Goal: Task Accomplishment & Management: Complete application form

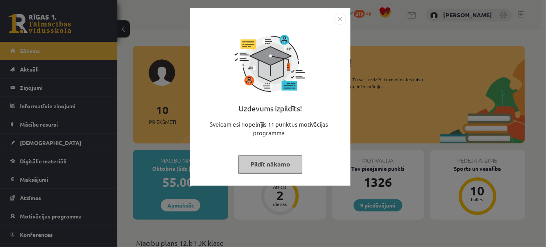
click at [342, 20] on img "Close" at bounding box center [340, 19] width 12 height 12
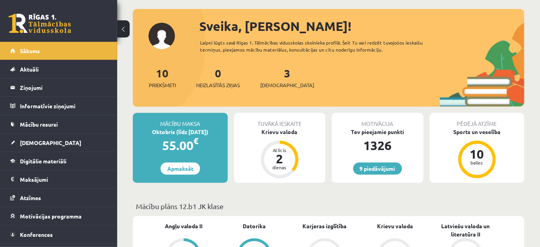
scroll to position [35, 0]
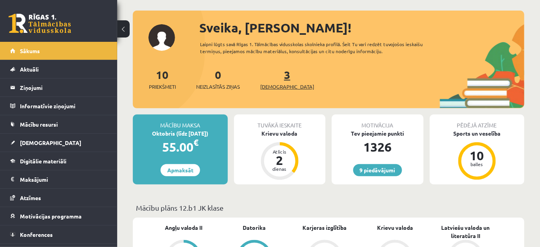
click at [270, 88] on span "[DEMOGRAPHIC_DATA]" at bounding box center [287, 87] width 54 height 8
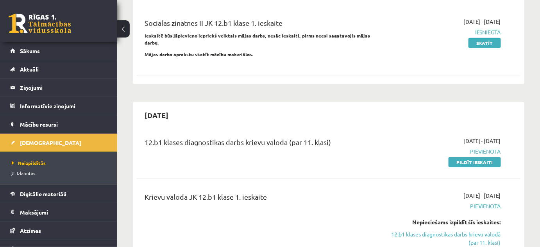
scroll to position [142, 0]
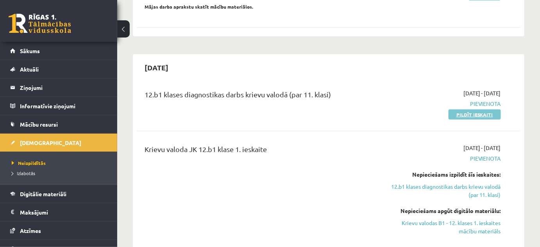
click at [473, 110] on link "Pildīt ieskaiti" at bounding box center [475, 115] width 52 height 10
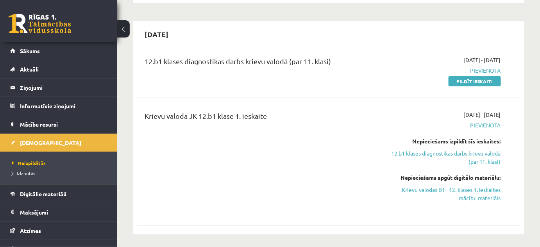
scroll to position [178, 0]
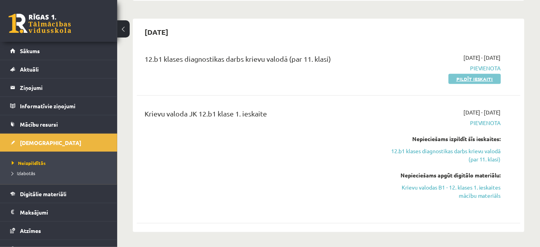
click at [487, 74] on link "Pildīt ieskaiti" at bounding box center [475, 79] width 52 height 10
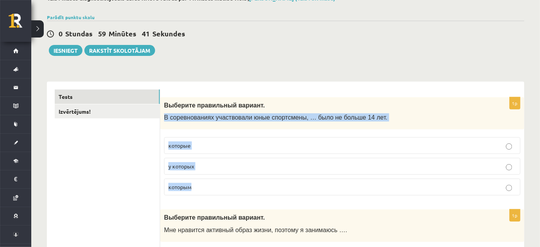
scroll to position [106, 0]
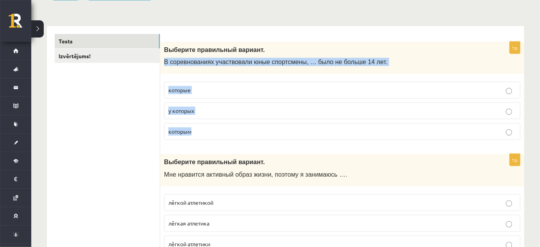
drag, startPoint x: 163, startPoint y: 130, endPoint x: 293, endPoint y: 131, distance: 129.8
click at [293, 131] on div "1p Выберите правильный вариант. В соревнованиях участвовали юные спортсмены, … …" at bounding box center [342, 94] width 364 height 105
copy div "В соревнованиях участвовали юные спортсмены, … было не больше 14 лет. которые у…"
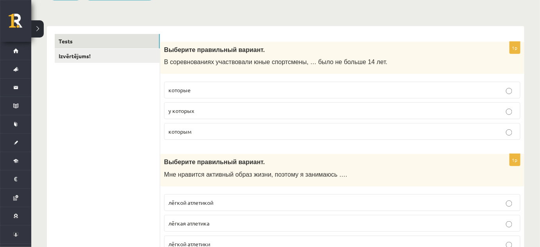
click at [205, 127] on p "которым" at bounding box center [343, 131] width 348 height 8
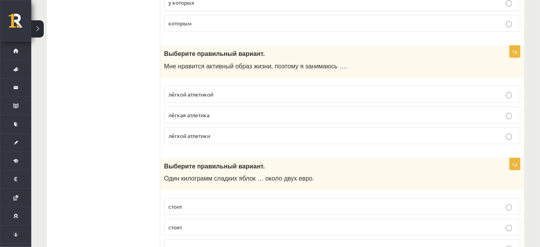
scroll to position [213, 0]
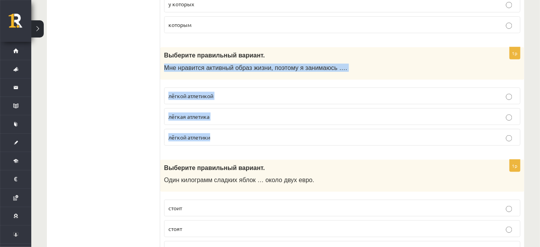
drag, startPoint x: 164, startPoint y: 65, endPoint x: 230, endPoint y: 128, distance: 91.6
click at [230, 128] on div "1p Выберите правильный вариант. Мне нравится активный образ жизни, поэтому я за…" at bounding box center [342, 99] width 364 height 105
copy div "Мне нравится активный образ жизни, поэтому я занимаюсь …. лёгкой атлетикой лёгк…"
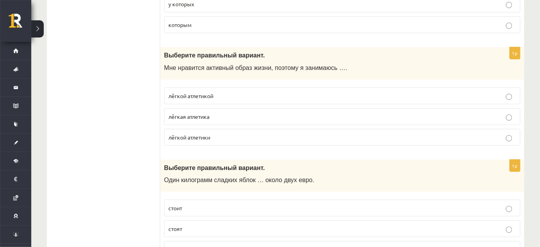
click at [226, 96] on p "лёгкой атлетикой" at bounding box center [343, 96] width 348 height 8
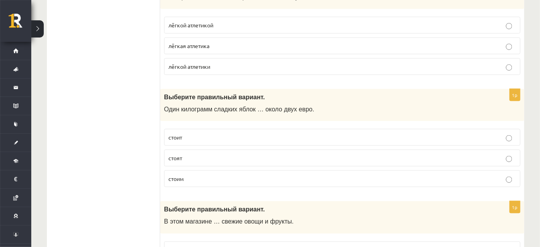
scroll to position [284, 0]
click at [189, 156] on p "стоят" at bounding box center [343, 158] width 348 height 8
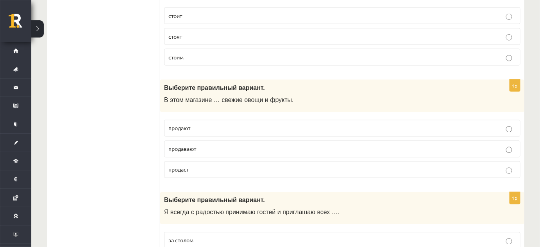
scroll to position [355, 0]
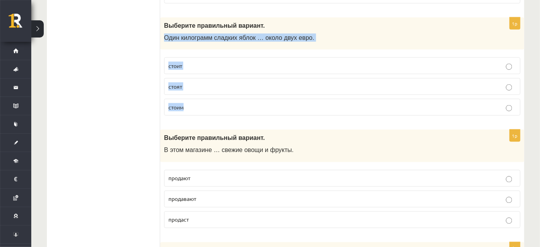
drag, startPoint x: 162, startPoint y: 34, endPoint x: 205, endPoint y: 113, distance: 89.5
click at [205, 113] on div "1p Выберите правильный вариант. Один килограмм сладких яблок … около двух евро.…" at bounding box center [342, 70] width 364 height 105
copy div "Один килограмм сладких яблок … около двух евро. стоит стоят стоим"
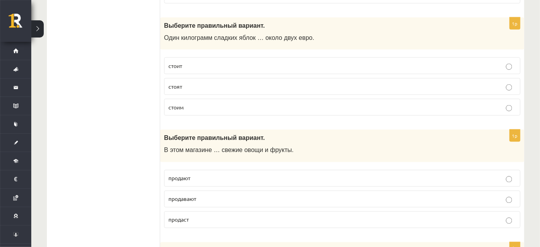
click at [179, 64] on span "стоит" at bounding box center [176, 65] width 14 height 7
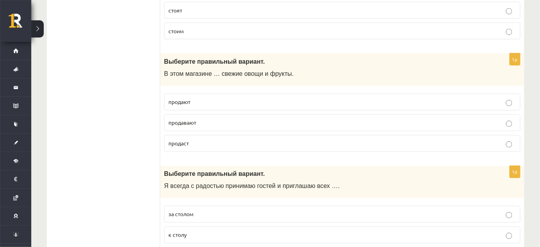
scroll to position [462, 0]
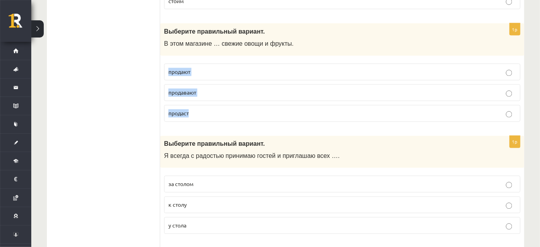
drag, startPoint x: 165, startPoint y: 66, endPoint x: 191, endPoint y: 104, distance: 45.8
click at [191, 104] on fieldset "продают продавают продаст" at bounding box center [342, 92] width 357 height 65
copy fieldset "продают продавают продаст"
drag, startPoint x: 163, startPoint y: 40, endPoint x: 200, endPoint y: 108, distance: 76.8
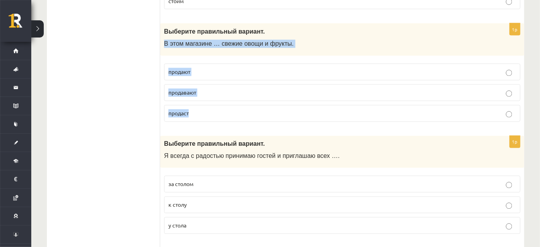
click at [200, 108] on div "1p Выберите правильный вариант. В этом магазине … свежие овощи и фрукты. продаю…" at bounding box center [342, 75] width 364 height 105
copy div "В этом магазине … свежие овощи и фрукты. продают продавают продаст"
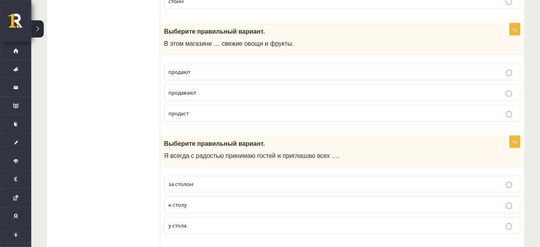
click at [221, 68] on p "продают" at bounding box center [343, 72] width 348 height 8
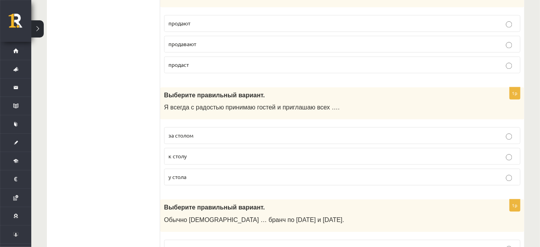
scroll to position [533, 0]
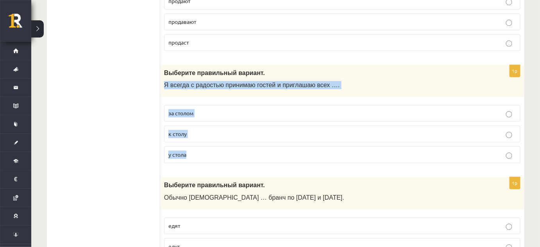
drag, startPoint x: 163, startPoint y: 83, endPoint x: 185, endPoint y: 147, distance: 68.6
click at [189, 146] on div "1p Выберите правильный вариант. Я всегда с радостью принимаю гостей и приглашаю…" at bounding box center [342, 117] width 364 height 105
copy div "Я всегда с радостью принимаю гостей и приглашаю всех …. за столом к столу у сто…"
click at [199, 131] on p "к столу" at bounding box center [343, 134] width 348 height 8
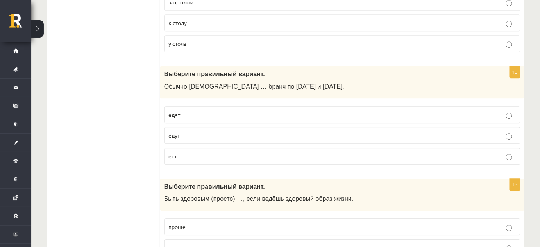
scroll to position [675, 0]
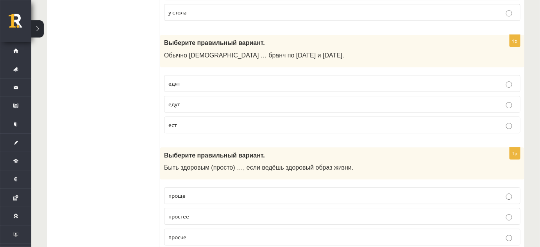
click at [181, 121] on p "ест" at bounding box center [343, 125] width 348 height 8
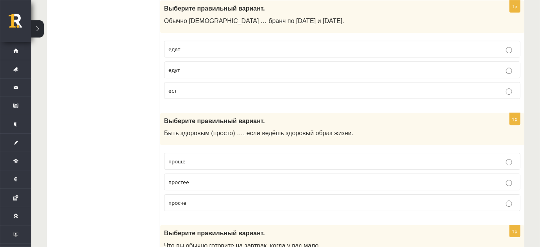
scroll to position [711, 0]
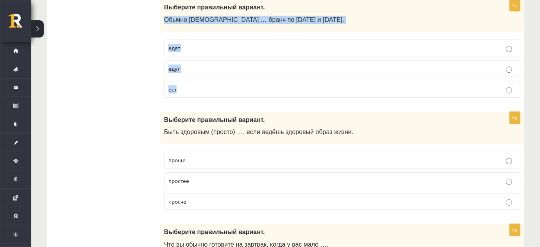
drag, startPoint x: 163, startPoint y: 16, endPoint x: 205, endPoint y: 77, distance: 73.9
click at [205, 77] on div "1p Выберите правильный вариант. Обычно англичане … бранч по субботам и воскресе…" at bounding box center [342, 51] width 364 height 105
copy div "Обычно англичане … бранч по субботам и воскресеньям. едят едут ест"
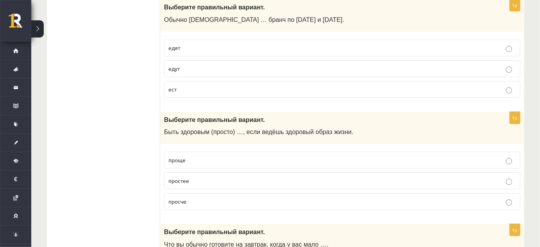
click at [196, 46] on p "едят" at bounding box center [343, 48] width 348 height 8
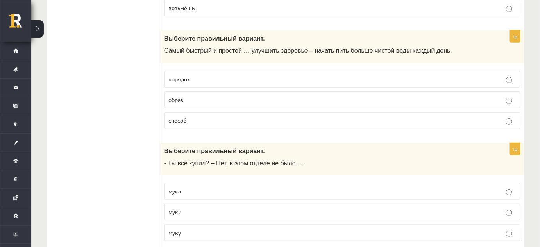
scroll to position [3104, 0]
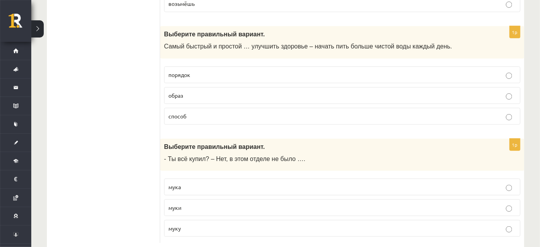
click at [197, 183] on p "мука" at bounding box center [343, 187] width 348 height 8
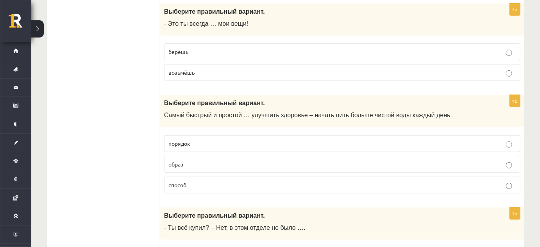
scroll to position [3033, 0]
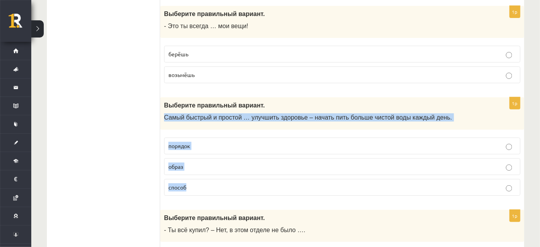
drag, startPoint x: 163, startPoint y: 98, endPoint x: 203, endPoint y: 163, distance: 76.9
click at [203, 163] on div "1p Выберите правильный вариант. Самый быстрый и простой … улучшить здоровье – н…" at bounding box center [342, 149] width 364 height 105
copy div "Самый быстрый и простой … улучшить здоровье – начать пить больше чистой воды ка…"
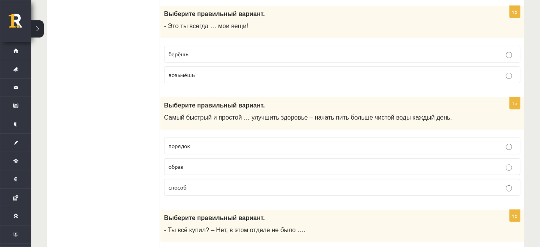
click at [209, 183] on p "способ" at bounding box center [343, 187] width 348 height 8
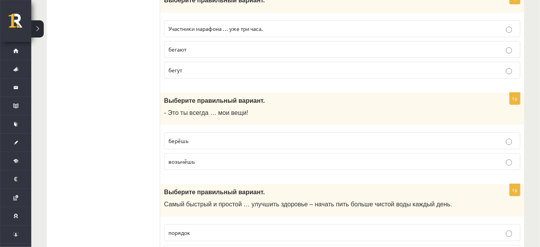
scroll to position [2926, 0]
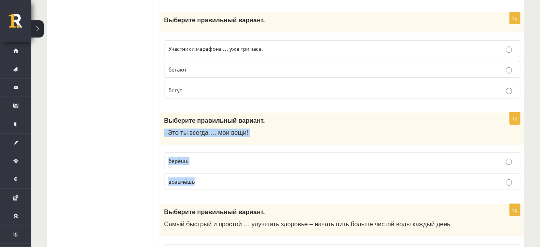
drag, startPoint x: 162, startPoint y: 115, endPoint x: 208, endPoint y: 162, distance: 66.1
click at [208, 162] on div "1p Выберите правильный вариант. - Это ты всегда … мои вещи! берёшь возьмёшь" at bounding box center [342, 155] width 364 height 84
copy div "- Это ты всегда … мои вещи! берёшь возьмёшь"
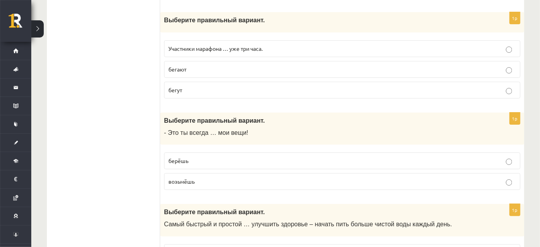
drag, startPoint x: 108, startPoint y: 163, endPoint x: 126, endPoint y: 169, distance: 19.6
click at [200, 153] on label "берёшь" at bounding box center [342, 161] width 357 height 17
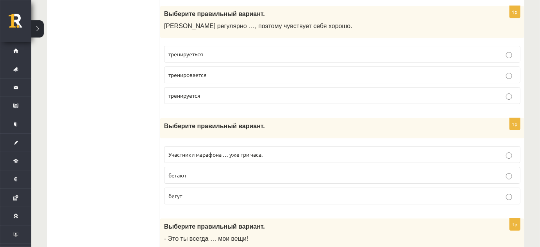
scroll to position [2820, 0]
click at [193, 172] on p "бегают" at bounding box center [343, 176] width 348 height 8
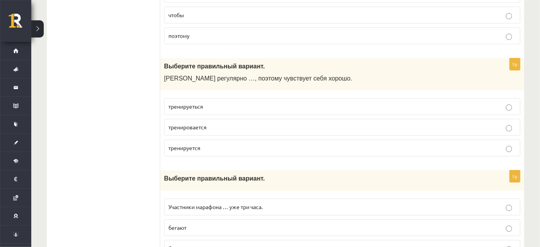
scroll to position [2749, 0]
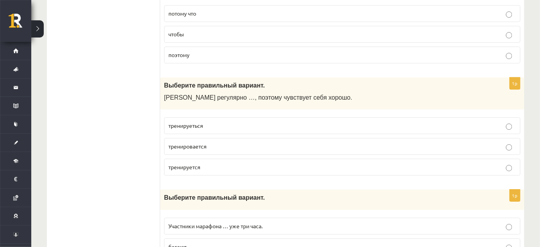
click at [194, 163] on span "тренируется" at bounding box center [185, 166] width 32 height 7
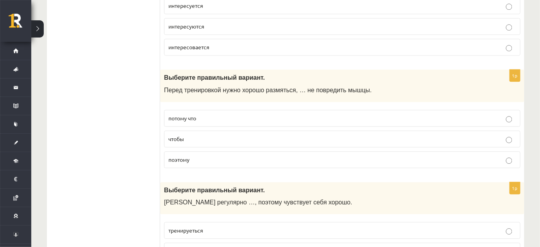
scroll to position [2642, 0]
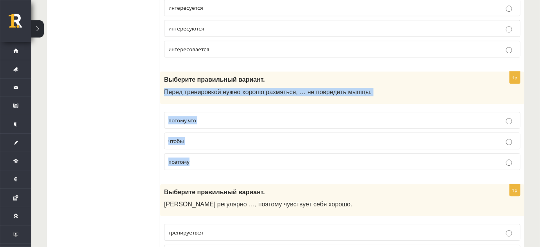
drag, startPoint x: 163, startPoint y: 75, endPoint x: 202, endPoint y: 142, distance: 77.6
click at [203, 142] on div "1p Выберите правильный вариант. Перед тренировкой нужно хорошо размяться, … не …" at bounding box center [342, 124] width 364 height 105
copy div "Перед тренировкой нужно хорошо размяться, … не повредить мышцы. потому что чтоб…"
click at [199, 137] on p "чтобы" at bounding box center [343, 141] width 348 height 8
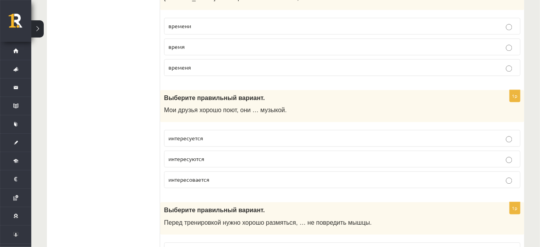
scroll to position [2500, 0]
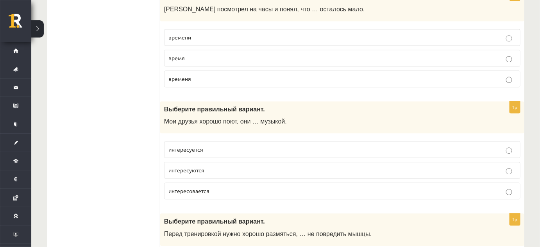
click at [193, 167] on span "интересуются" at bounding box center [187, 170] width 36 height 7
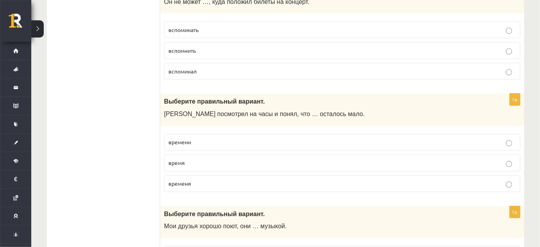
scroll to position [2393, 0]
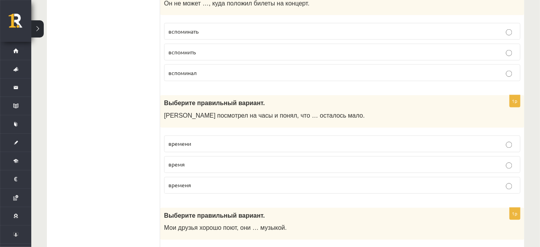
click at [200, 140] on p "времени" at bounding box center [343, 144] width 348 height 8
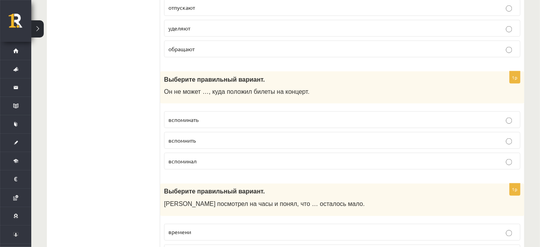
scroll to position [2286, 0]
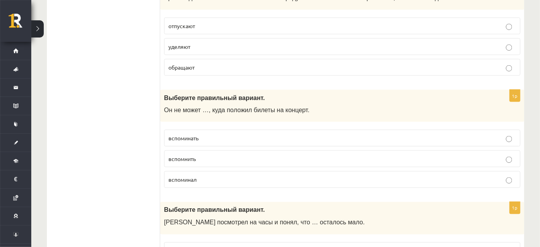
click at [195, 176] on span "вспоминал" at bounding box center [183, 179] width 28 height 7
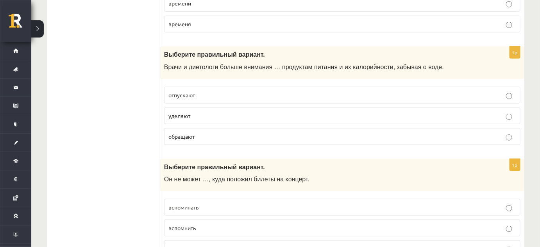
scroll to position [2215, 0]
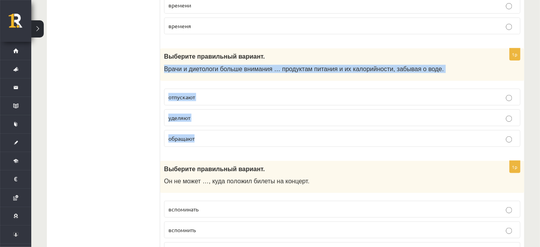
drag, startPoint x: 163, startPoint y: 55, endPoint x: 194, endPoint y: 127, distance: 78.2
click at [198, 127] on div "1p Выберите правильный вариант. Врачи и диетологи больше внимания … продуктам п…" at bounding box center [342, 100] width 364 height 105
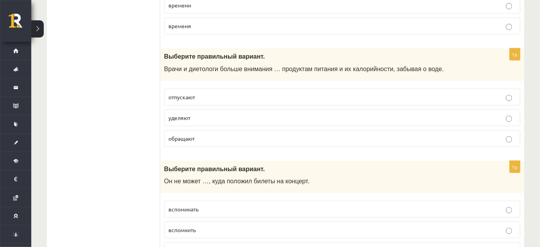
click at [201, 135] on p "обращают" at bounding box center [343, 139] width 348 height 8
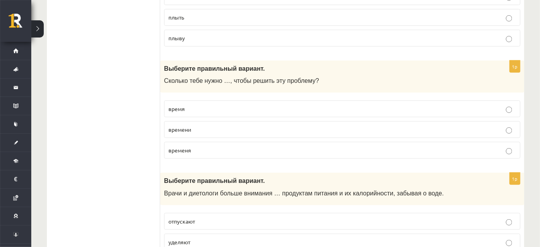
scroll to position [2073, 0]
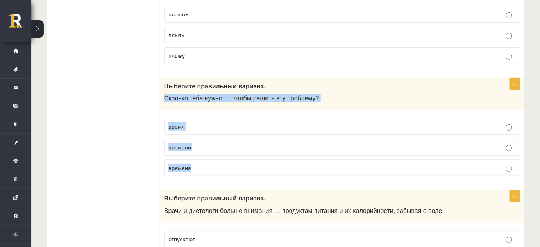
drag, startPoint x: 164, startPoint y: 86, endPoint x: 208, endPoint y: 150, distance: 77.8
click at [208, 150] on div "1p Выберите правильный вариант. Сколько тебе нужно …, чтобы решить эту проблему…" at bounding box center [342, 130] width 364 height 105
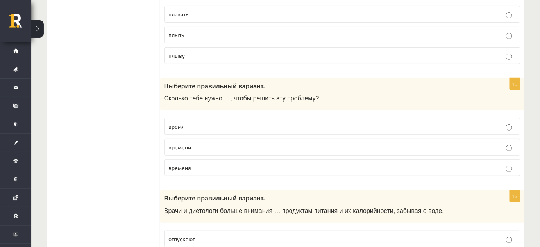
drag, startPoint x: 133, startPoint y: 130, endPoint x: 172, endPoint y: 138, distance: 39.6
click at [192, 143] on p "времени" at bounding box center [343, 147] width 348 height 8
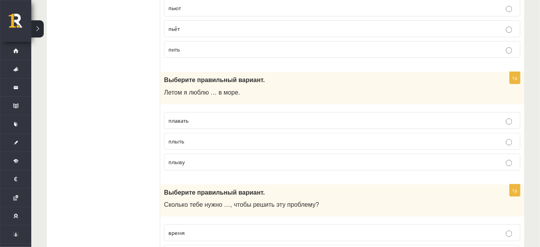
scroll to position [1966, 0]
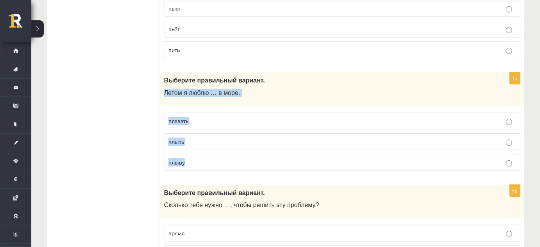
drag, startPoint x: 162, startPoint y: 81, endPoint x: 185, endPoint y: 148, distance: 71.1
click at [185, 148] on div "1p Выберите правильный вариант. Летом я люблю … в море. плавать плыть плыву" at bounding box center [342, 124] width 364 height 105
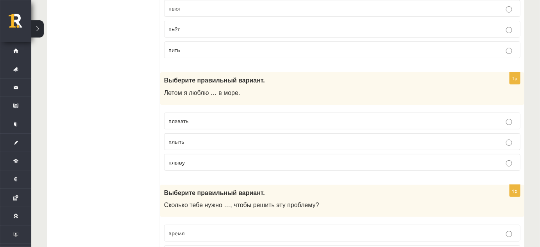
click at [207, 117] on p "плавать" at bounding box center [343, 121] width 348 height 8
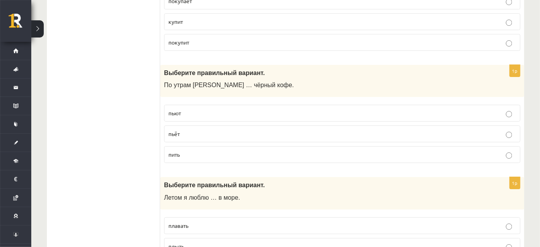
scroll to position [1860, 0]
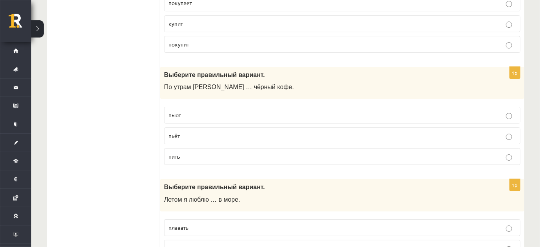
click at [188, 153] on p "пить" at bounding box center [343, 157] width 348 height 8
drag, startPoint x: 160, startPoint y: 92, endPoint x: 204, endPoint y: 154, distance: 76.0
click at [204, 154] on div "1p Выберите правильный вариант. По утрам Янис … чёрный кофе. пьют пьёт пить" at bounding box center [342, 119] width 364 height 105
click at [187, 132] on p "пьёт" at bounding box center [343, 136] width 348 height 8
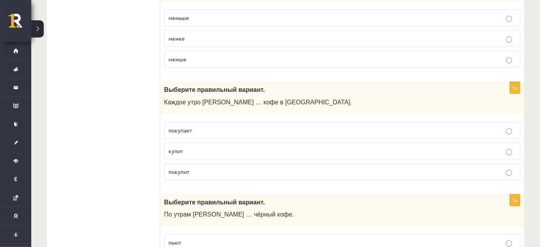
scroll to position [1718, 0]
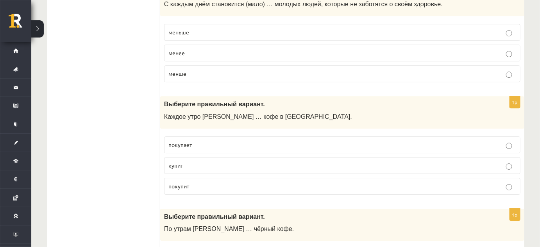
drag, startPoint x: 192, startPoint y: 134, endPoint x: 187, endPoint y: 130, distance: 5.8
click at [192, 141] on span "покупает" at bounding box center [180, 144] width 23 height 7
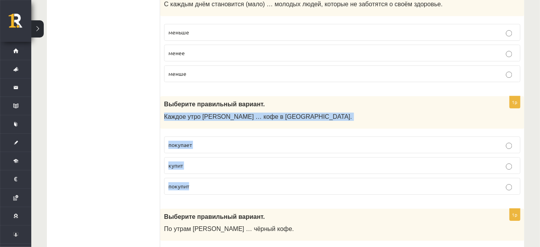
drag, startPoint x: 165, startPoint y: 106, endPoint x: 205, endPoint y: 172, distance: 78.1
click at [205, 172] on div "1p Выберите правильный вариант. Каждое утро Анна … кофе в киоске. покупает купи…" at bounding box center [342, 148] width 364 height 105
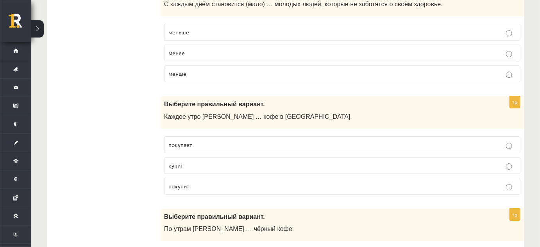
drag, startPoint x: 124, startPoint y: 144, endPoint x: 137, endPoint y: 138, distance: 14.4
click at [124, 144] on ul "Tests Izvērtējums!" at bounding box center [108, 26] width 106 height 3207
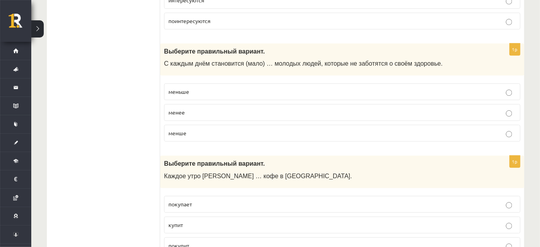
scroll to position [1611, 0]
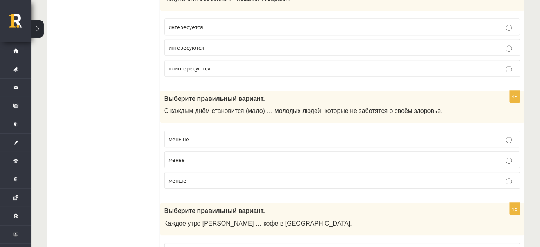
click at [191, 135] on p "меньше" at bounding box center [343, 139] width 348 height 8
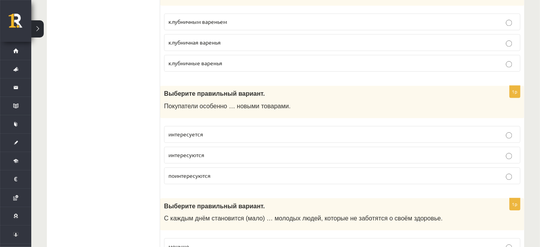
scroll to position [1504, 0]
click at [207, 150] on p "интересуются" at bounding box center [343, 154] width 348 height 8
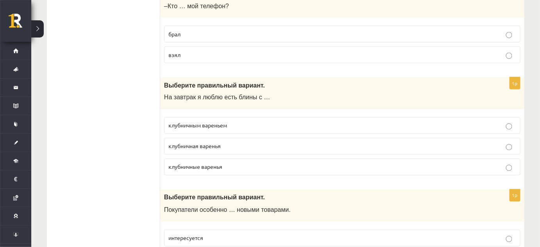
scroll to position [1397, 0]
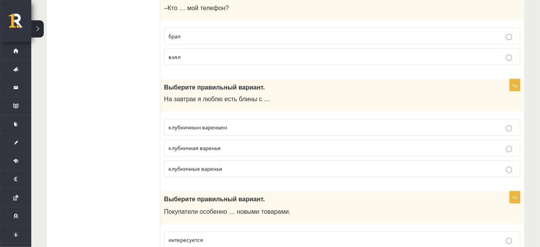
click at [208, 124] on span "клубничным вареньем" at bounding box center [198, 127] width 59 height 7
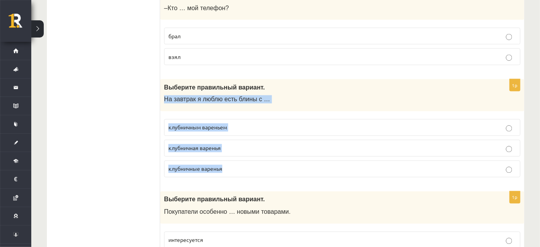
drag, startPoint x: 163, startPoint y: 92, endPoint x: 230, endPoint y: 162, distance: 97.4
click at [230, 162] on div "1p Выберите правильный вариант. На завтрак я люблю есть блины с … клубничным ва…" at bounding box center [342, 131] width 364 height 105
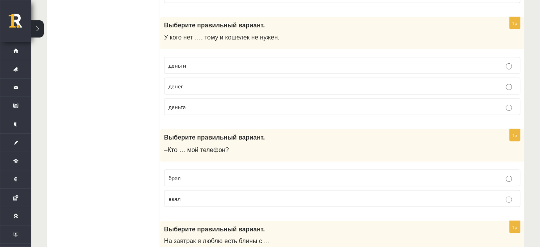
scroll to position [1255, 0]
drag, startPoint x: 204, startPoint y: 190, endPoint x: 188, endPoint y: 188, distance: 16.7
click at [202, 195] on p "взял" at bounding box center [343, 199] width 348 height 8
drag, startPoint x: 166, startPoint y: 142, endPoint x: 180, endPoint y: 187, distance: 47.0
click at [180, 187] on div "1p Выберите правильный вариант. –Кто … мой телефон? брал взял" at bounding box center [342, 171] width 364 height 84
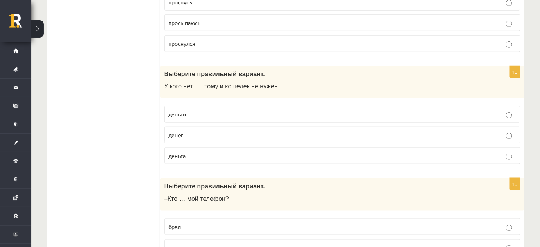
scroll to position [1184, 0]
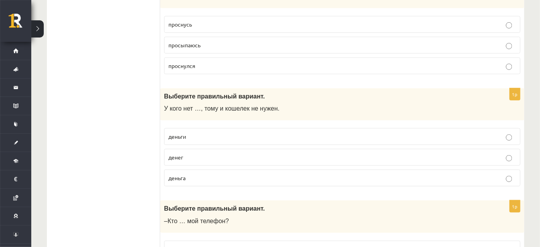
click at [193, 133] on p "деньги" at bounding box center [343, 137] width 348 height 8
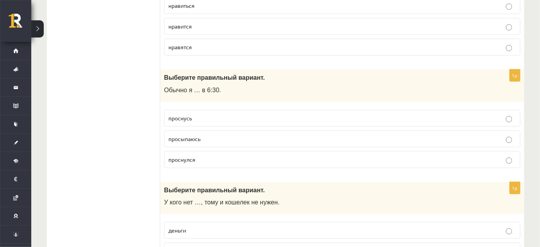
scroll to position [1077, 0]
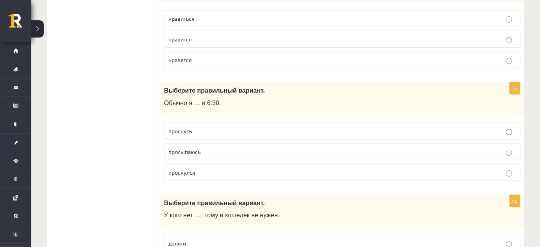
click at [183, 148] on span "просыпаюсь" at bounding box center [185, 151] width 32 height 7
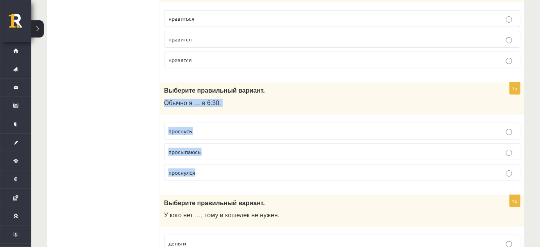
drag, startPoint x: 163, startPoint y: 95, endPoint x: 205, endPoint y: 164, distance: 79.8
click at [205, 164] on div "1p Выберите правильный вариант. Обычно я … в 6:30. проснусь просыпаюсь проснулся" at bounding box center [342, 135] width 364 height 105
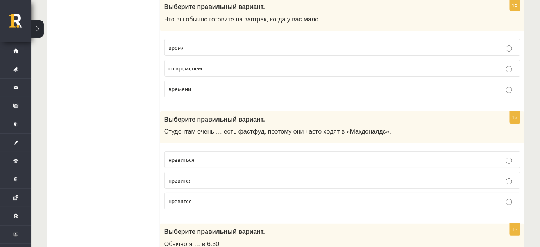
scroll to position [935, 0]
click at [194, 157] on span "нравиться" at bounding box center [182, 160] width 26 height 7
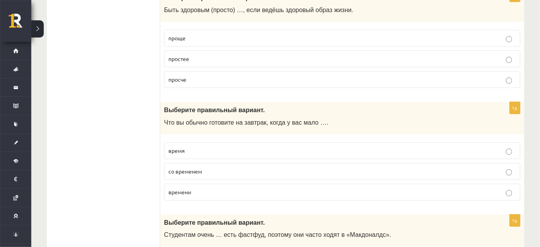
scroll to position [829, 0]
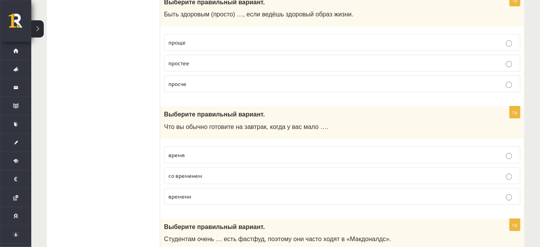
click at [199, 192] on p "времени" at bounding box center [343, 196] width 348 height 8
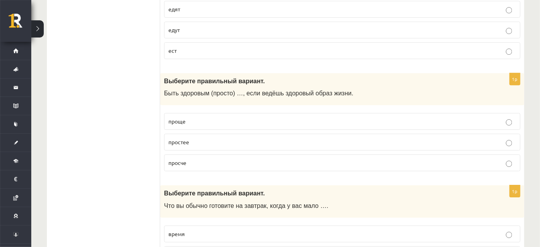
scroll to position [758, 0]
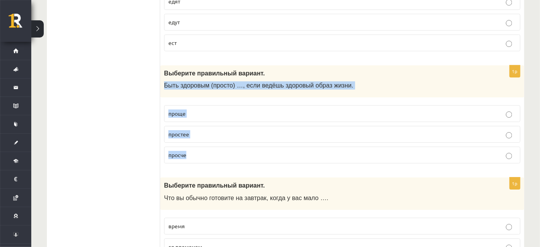
drag, startPoint x: 162, startPoint y: 80, endPoint x: 202, endPoint y: 151, distance: 81.9
click at [202, 151] on div "1p Выберите правильный вариант. Быть здоровым (просто) …, если ведёшь здоровый …" at bounding box center [342, 117] width 364 height 105
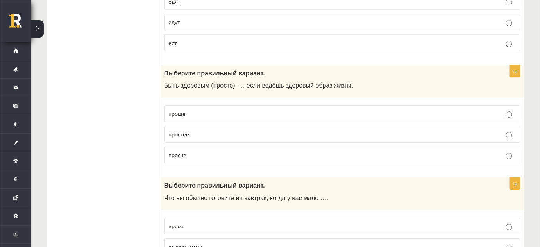
drag, startPoint x: 102, startPoint y: 124, endPoint x: 172, endPoint y: 145, distance: 73.1
click at [212, 110] on p "проще" at bounding box center [343, 114] width 348 height 8
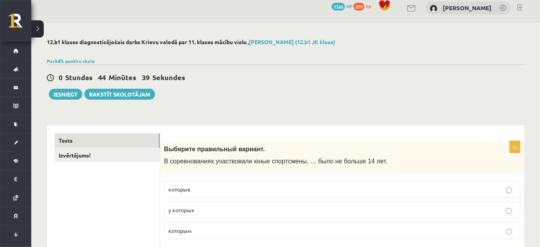
scroll to position [0, 0]
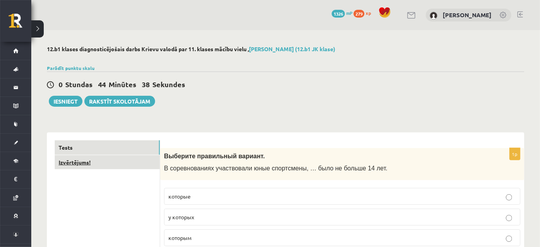
click at [106, 163] on link "Izvērtējums!" at bounding box center [107, 162] width 105 height 14
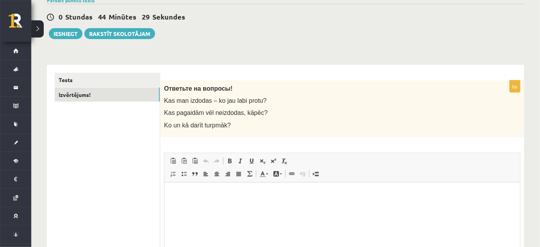
scroll to position [71, 0]
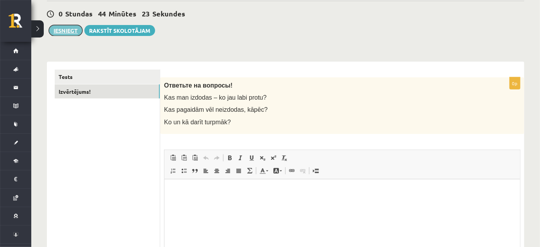
click at [66, 30] on button "Iesniegt" at bounding box center [66, 30] width 34 height 11
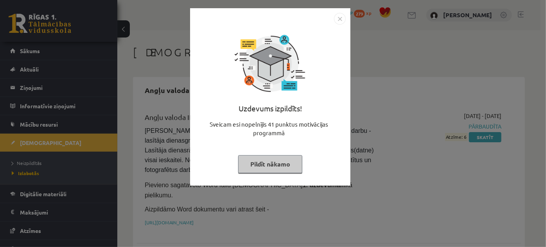
click at [340, 16] on img "Close" at bounding box center [340, 19] width 12 height 12
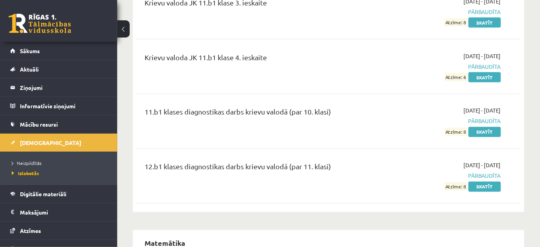
scroll to position [1422, 0]
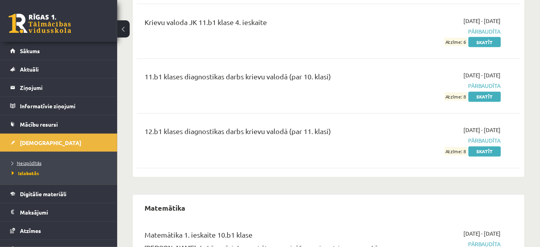
click at [34, 162] on span "Neizpildītās" at bounding box center [27, 163] width 30 height 6
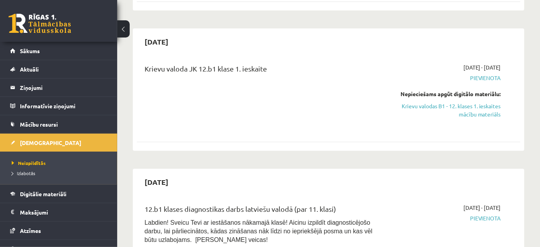
scroll to position [178, 0]
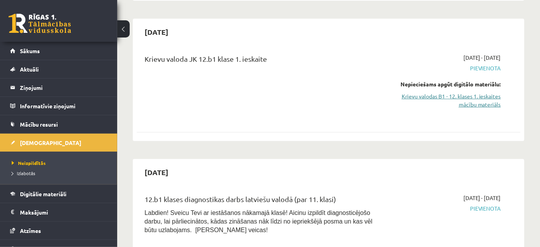
click at [478, 92] on link "Krievu valodas B1 - 12. klases 1. ieskaites mācību materiāls" at bounding box center [445, 100] width 111 height 16
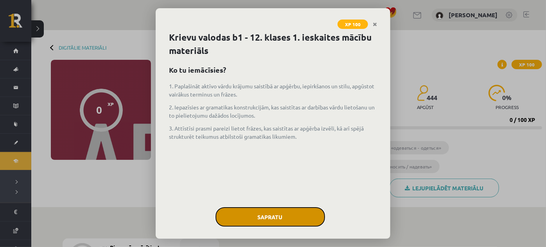
click at [268, 214] on button "Sapratu" at bounding box center [270, 217] width 110 height 20
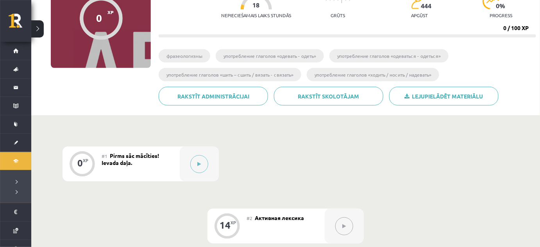
scroll to position [118, 0]
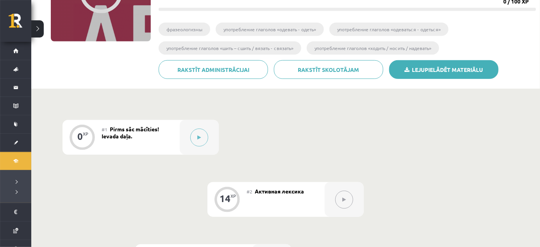
click at [464, 71] on link "Lejupielādēt materiālu" at bounding box center [445, 69] width 110 height 19
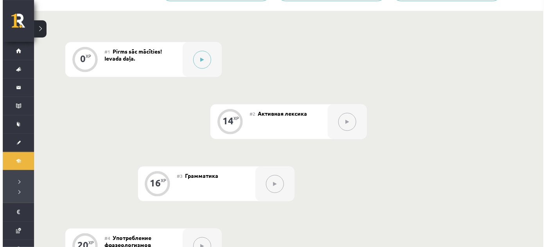
scroll to position [225, 0]
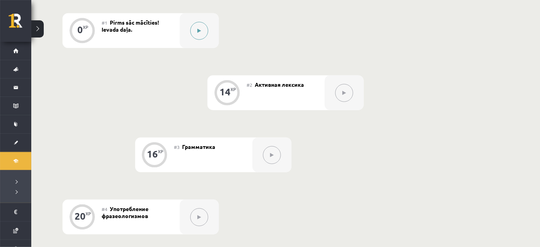
click at [200, 32] on icon at bounding box center [200, 31] width 4 height 5
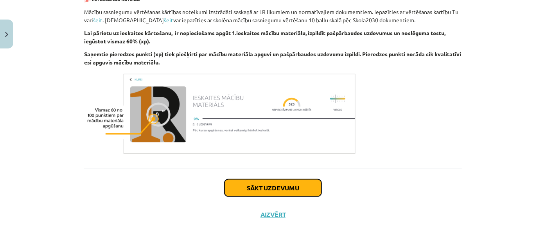
click at [295, 196] on button "Sākt uzdevumu" at bounding box center [272, 188] width 97 height 17
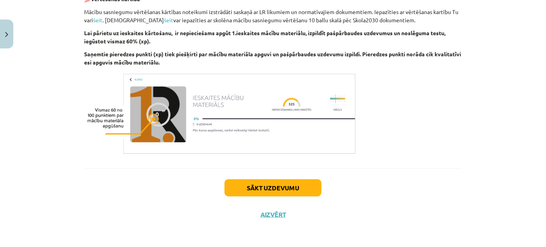
scroll to position [20, 0]
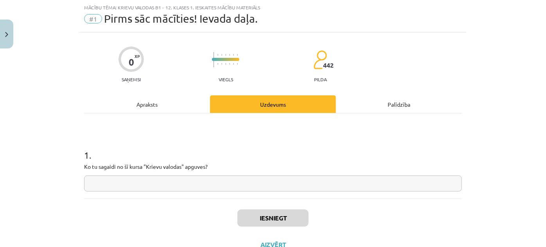
click at [223, 183] on input "text" at bounding box center [273, 184] width 378 height 16
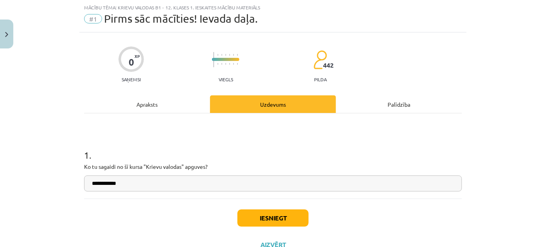
type input "**********"
drag, startPoint x: 299, startPoint y: 212, endPoint x: 307, endPoint y: 215, distance: 9.5
click at [296, 212] on button "Iesniegt" at bounding box center [272, 218] width 71 height 17
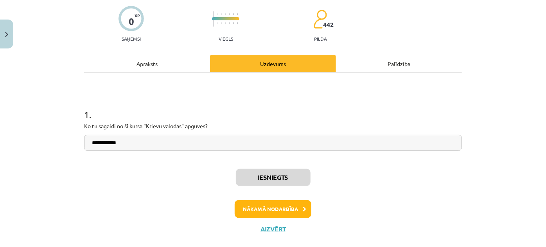
scroll to position [74, 0]
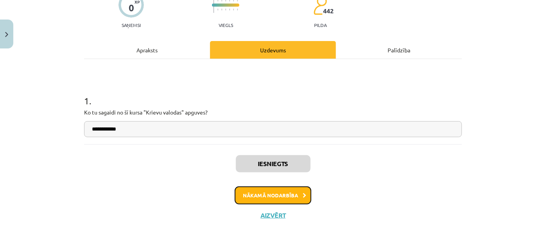
click at [273, 196] on button "Nākamā nodarbība" at bounding box center [273, 196] width 77 height 18
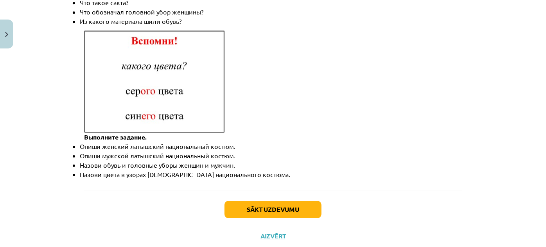
scroll to position [1184, 0]
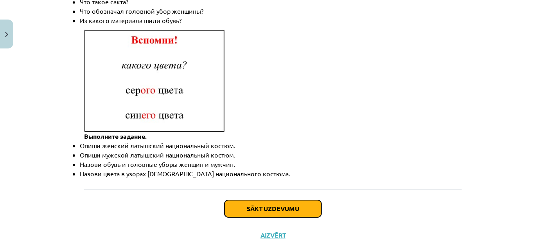
click at [284, 200] on button "Sākt uzdevumu" at bounding box center [272, 208] width 97 height 17
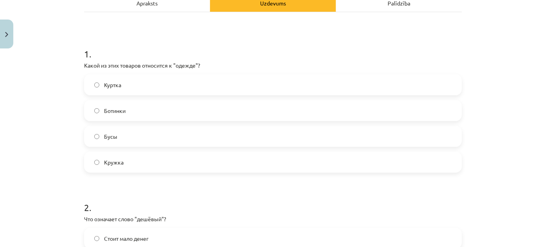
scroll to position [126, 0]
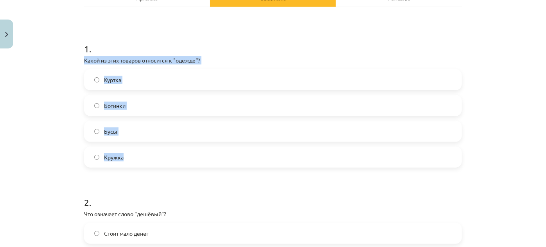
drag, startPoint x: 77, startPoint y: 59, endPoint x: 131, endPoint y: 154, distance: 109.8
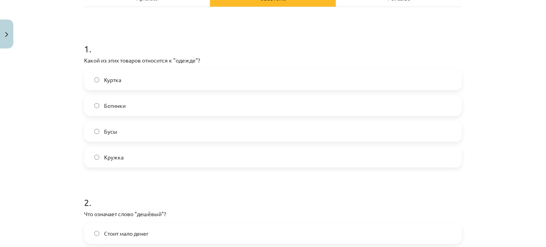
drag, startPoint x: 133, startPoint y: 175, endPoint x: 74, endPoint y: 72, distance: 119.1
click at [74, 73] on div "Mācību tēma: Krievu valodas b1 - 12. klases 1. ieskaites mācību materiāls #2 Ак…" at bounding box center [273, 123] width 546 height 247
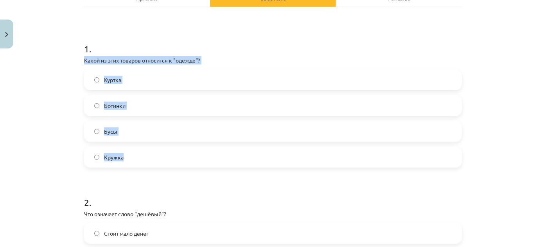
drag, startPoint x: 76, startPoint y: 57, endPoint x: 126, endPoint y: 150, distance: 105.9
click at [126, 150] on div "Mācību tēma: Krievu valodas b1 - 12. klases 1. ieskaites mācību materiāls #2 Ак…" at bounding box center [273, 123] width 546 height 247
copy div "Какой из этих товаров относится к "одежде"? Куртка Ботинки Бусы Кружка"
click at [41, 131] on div "Mācību tēma: Krievu valodas b1 - 12. klases 1. ieskaites mācību materiāls #2 Ак…" at bounding box center [273, 123] width 546 height 247
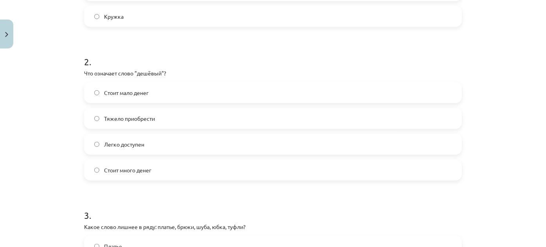
scroll to position [268, 0]
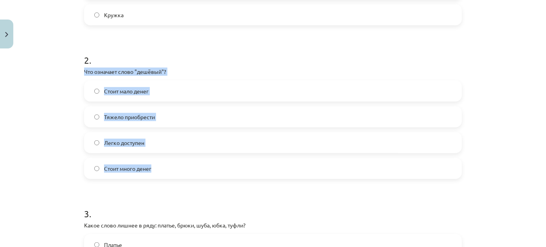
drag, startPoint x: 77, startPoint y: 69, endPoint x: 156, endPoint y: 169, distance: 128.0
click at [156, 169] on div "14 XP Saņemsi Sarežģīts 442 pilda Apraksts Uzdevums Palīdzība 1 . Какой из этих…" at bounding box center [272, 171] width 387 height 774
copy div "Что означает слово "дешёвый"? Стоит мало денег Тяжело приобрести Легко доступен…"
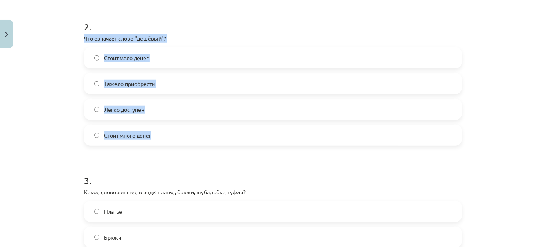
scroll to position [304, 0]
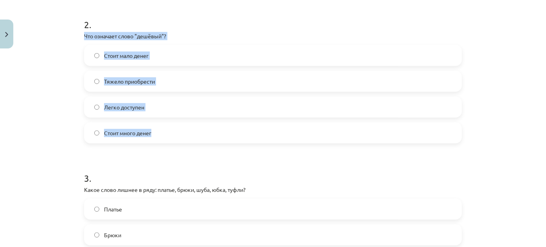
click at [29, 139] on div "Mācību tēma: Krievu valodas b1 - 12. klases 1. ieskaites mācību materiāls #2 Ак…" at bounding box center [273, 123] width 546 height 247
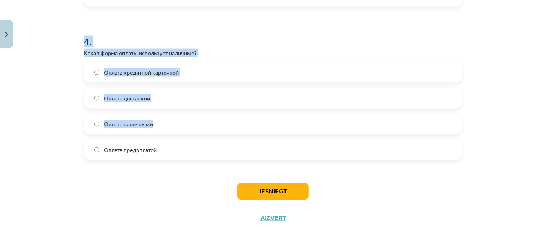
scroll to position [598, 0]
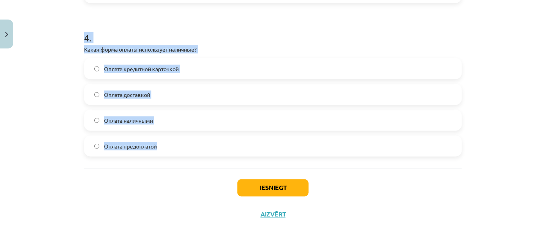
drag, startPoint x: 81, startPoint y: 47, endPoint x: 163, endPoint y: 142, distance: 125.3
copy form "Какое слово лишнее в ряду: платье, брюки, шуба, юбка, туфли? Платье Брюки Шуба …"
click at [162, 118] on label "Оплата наличными" at bounding box center [273, 121] width 376 height 20
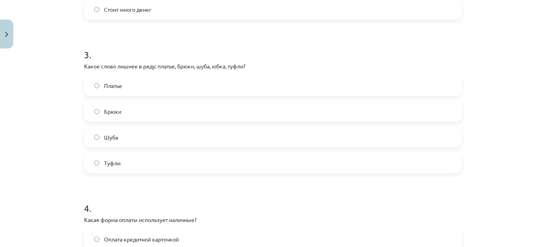
scroll to position [420, 0]
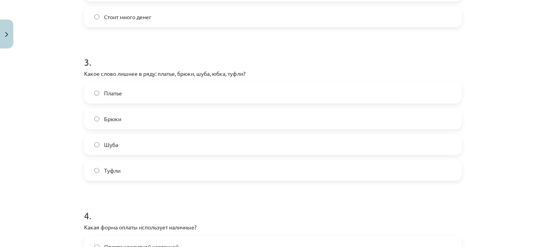
drag, startPoint x: 139, startPoint y: 167, endPoint x: 146, endPoint y: 170, distance: 7.7
click at [138, 167] on label "Туфли" at bounding box center [273, 171] width 376 height 20
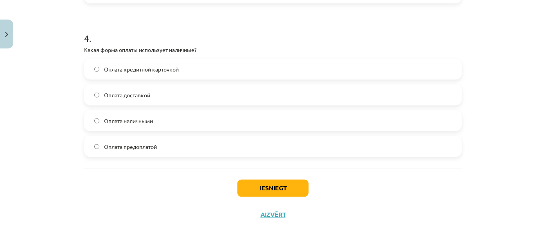
scroll to position [598, 0]
click at [267, 189] on button "Iesniegt" at bounding box center [272, 188] width 71 height 17
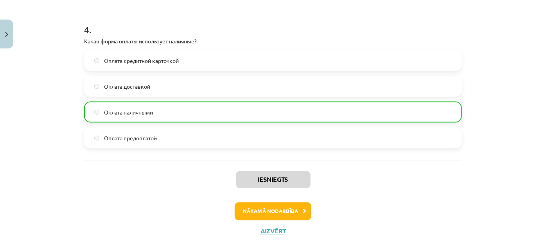
scroll to position [623, 0]
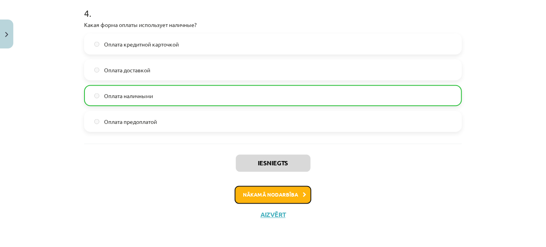
click at [280, 197] on button "Nākamā nodarbība" at bounding box center [273, 195] width 77 height 18
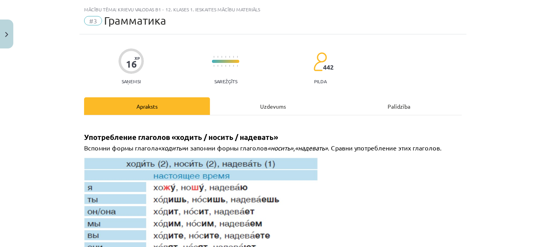
scroll to position [0, 0]
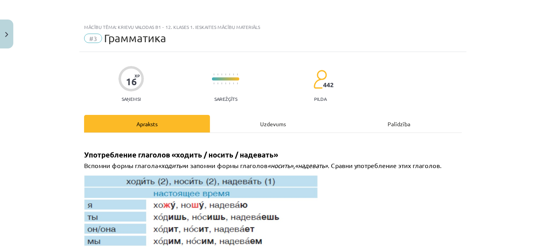
click at [269, 131] on div "Uzdevums" at bounding box center [273, 124] width 126 height 18
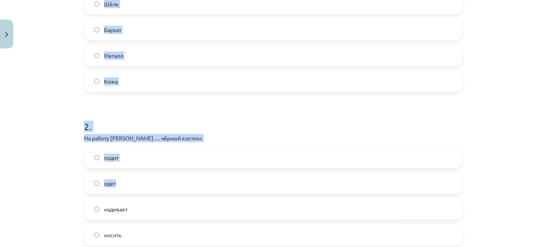
scroll to position [304, 0]
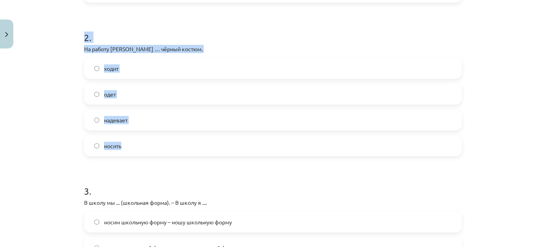
drag, startPoint x: 81, startPoint y: 22, endPoint x: 175, endPoint y: 151, distance: 159.5
click at [175, 151] on form "1 . Какое слово лишнее? Бархат, шёлк, лён, металл, кружево, шерсть, хлопок, кож…" at bounding box center [273, 158] width 378 height 612
copy form "Какое слово лишнее? Бархат, шёлк, лён, металл, кружево, шерсть, хлопок, кожа Шё…"
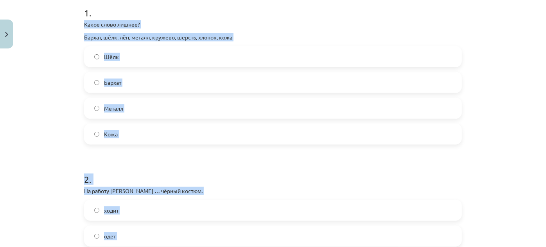
scroll to position [162, 0]
click at [138, 106] on label "Металл" at bounding box center [273, 109] width 376 height 20
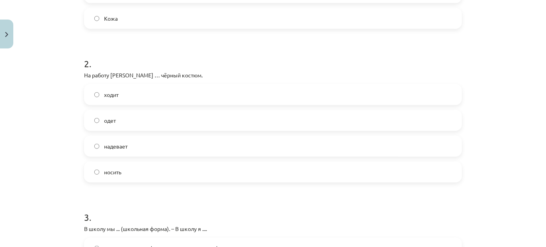
scroll to position [304, 0]
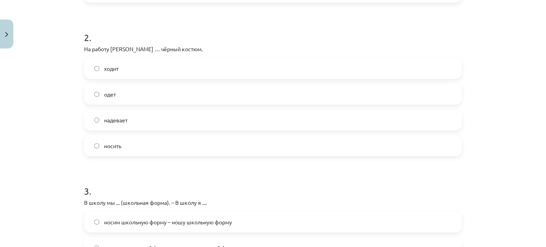
click at [127, 147] on label "носить" at bounding box center [273, 146] width 376 height 20
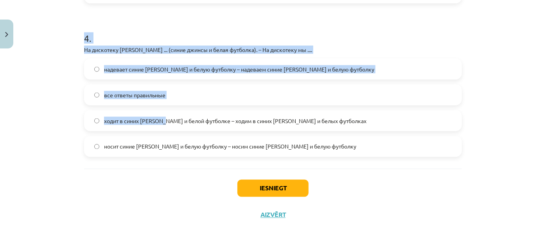
scroll to position [611, 0]
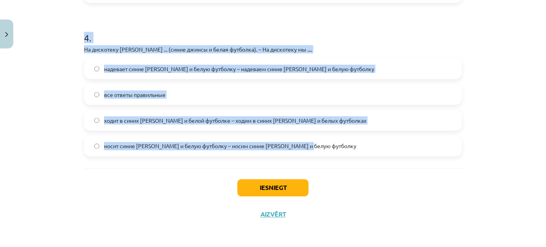
drag, startPoint x: 78, startPoint y: 61, endPoint x: 321, endPoint y: 145, distance: 257.1
copy form "В школу мы ... (школьная форма). – В школу я .... носим школьную форму – ношу ш…"
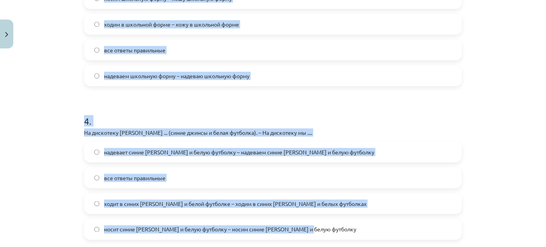
scroll to position [504, 0]
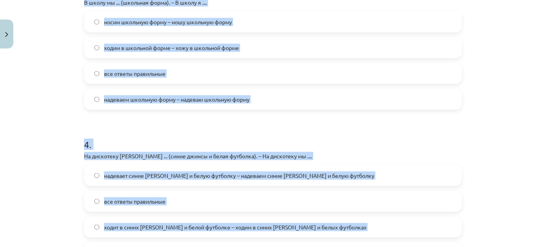
click at [144, 95] on span "надеваем школьную форму – надеваю школьную форму" at bounding box center [176, 99] width 145 height 8
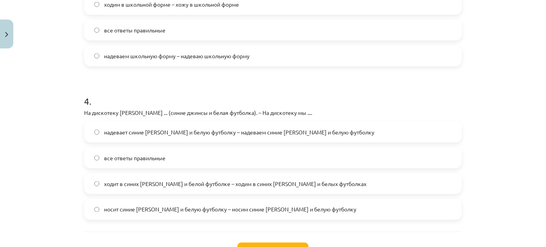
scroll to position [575, 0]
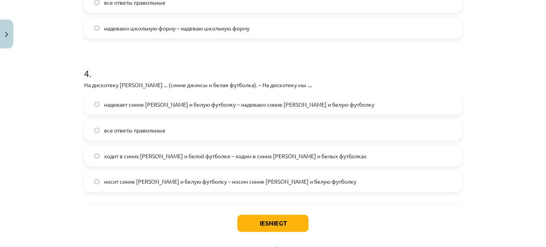
click at [133, 109] on label "надевает синие джинсы и белую футболку – надеваем синие джинсы и белую футболку" at bounding box center [273, 105] width 376 height 20
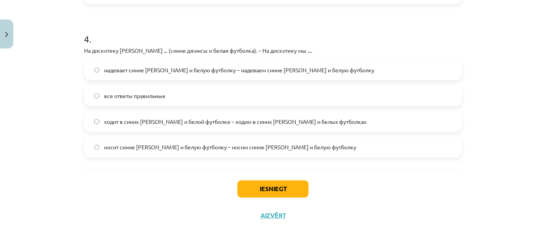
scroll to position [611, 0]
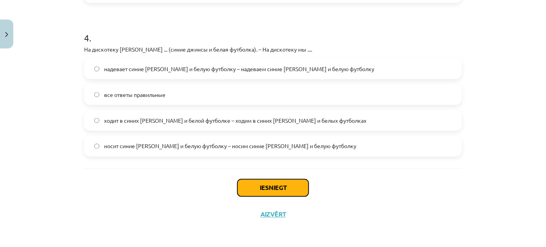
click at [269, 192] on button "Iesniegt" at bounding box center [272, 188] width 71 height 17
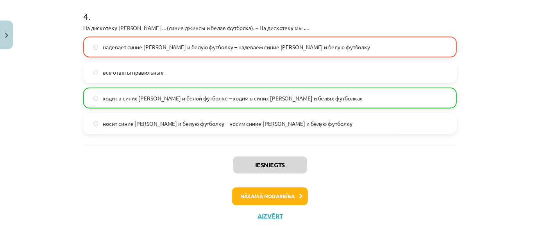
scroll to position [636, 0]
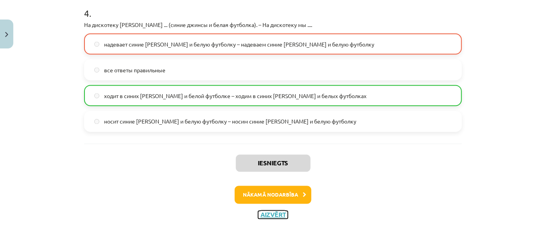
click at [270, 216] on button "Aizvērt" at bounding box center [273, 215] width 30 height 8
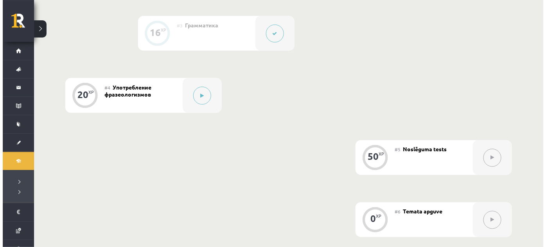
scroll to position [368, 0]
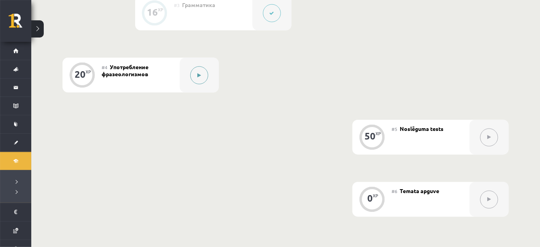
click at [196, 73] on button at bounding box center [199, 75] width 18 height 18
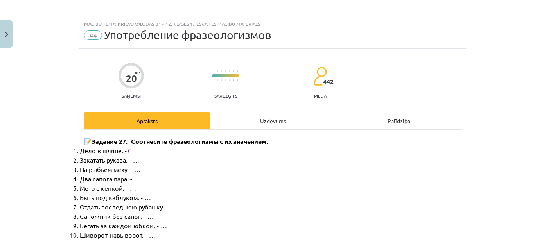
scroll to position [0, 0]
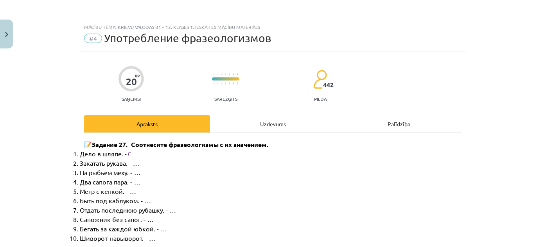
click at [271, 124] on div "Uzdevums" at bounding box center [273, 124] width 126 height 18
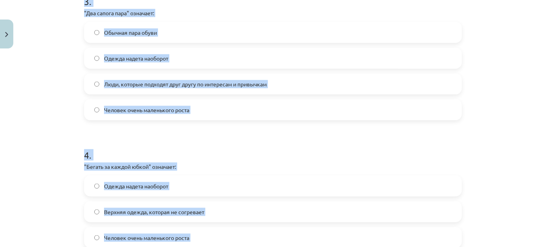
scroll to position [598, 0]
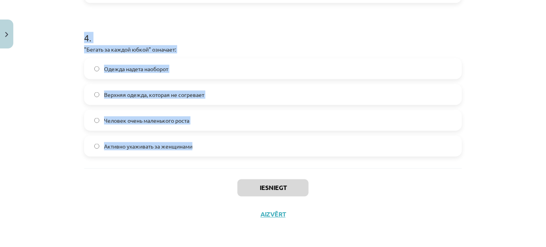
drag, startPoint x: 77, startPoint y: 78, endPoint x: 249, endPoint y: 154, distance: 188.6
click at [249, 154] on div "Mācību tēma: Krievu valodas b1 - 12. klases 1. ieskaites mācību materiāls #4 Уп…" at bounding box center [273, 123] width 546 height 247
copy form ""Шиворот-навыворот" означает: Одежда надета наоборот, наизнанку Верхняя одежда,…"
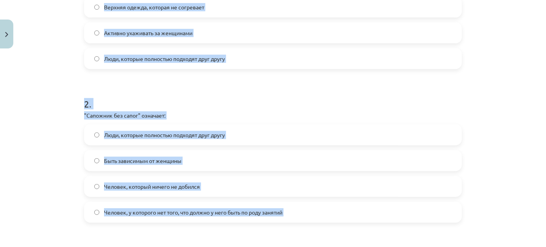
scroll to position [242, 0]
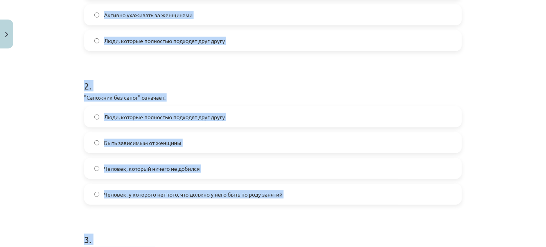
click at [97, 192] on label "Человек, у которого нет того, что должно у него быть по роду занятий" at bounding box center [273, 195] width 376 height 20
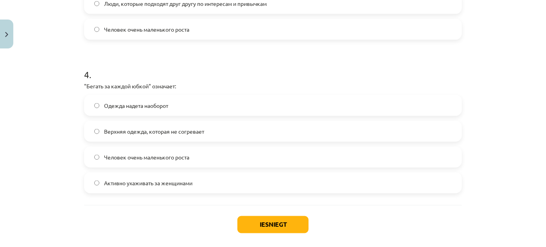
scroll to position [562, 0]
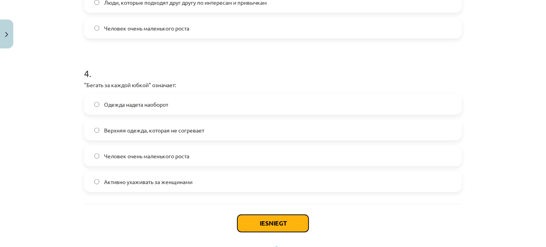
click at [272, 222] on button "Iesniegt" at bounding box center [272, 223] width 71 height 17
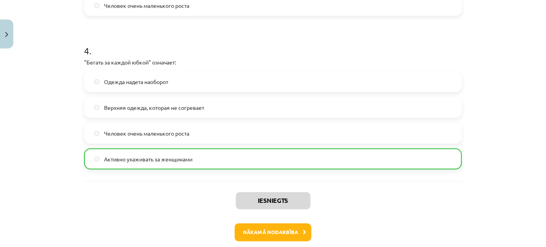
scroll to position [623, 0]
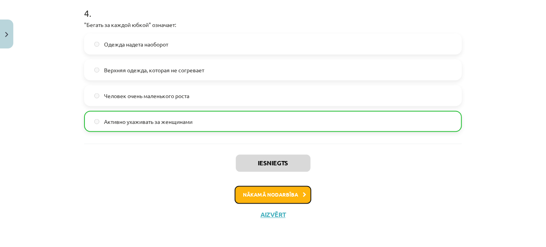
click at [283, 193] on button "Nākamā nodarbība" at bounding box center [273, 195] width 77 height 18
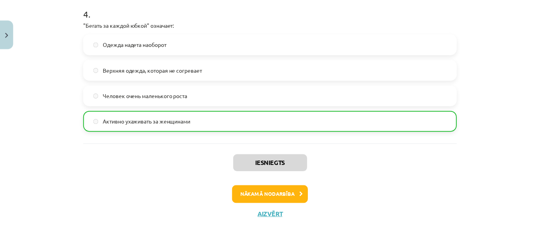
scroll to position [0, 0]
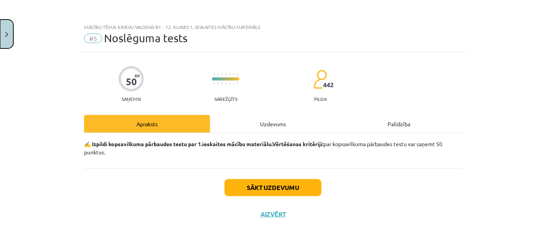
click at [0, 33] on button "Close" at bounding box center [6, 34] width 13 height 29
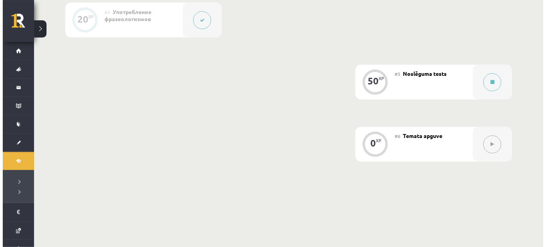
scroll to position [426, 0]
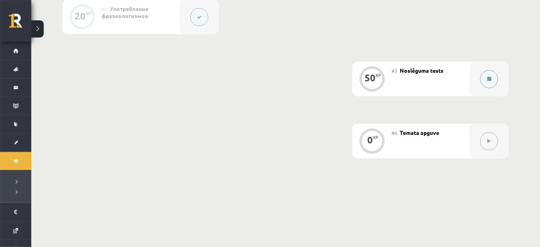
click at [492, 82] on button at bounding box center [490, 79] width 18 height 18
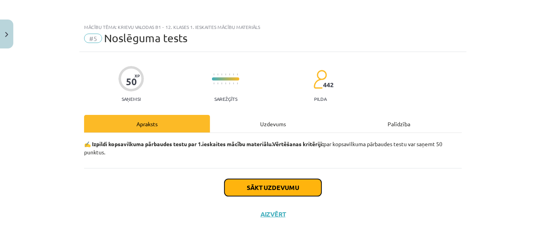
click at [278, 188] on button "Sākt uzdevumu" at bounding box center [272, 187] width 97 height 17
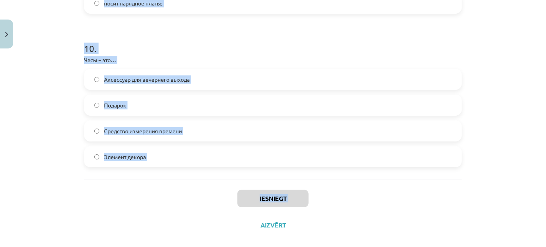
scroll to position [1520, 0]
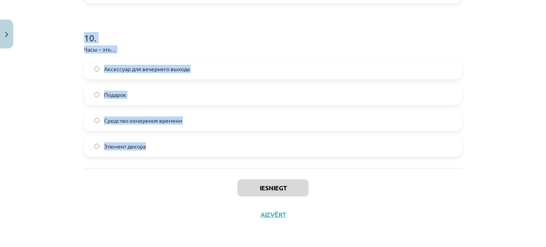
drag, startPoint x: 74, startPoint y: 185, endPoint x: 207, endPoint y: 140, distance: 140.7
click at [208, 144] on div "Mācību tēma: Krievu valodas b1 - 12. klases 1. ieskaites mācību materiāls #5 No…" at bounding box center [273, 123] width 546 height 247
copy form "Классические галстуки шьют из… Шёлка Вельвета Льна Синтетики 2 . На прогулки в …"
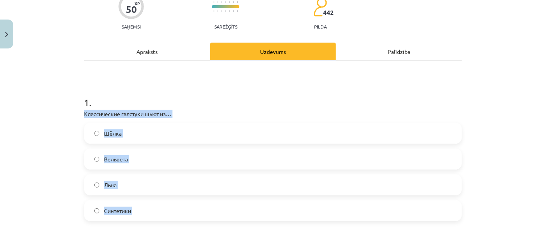
scroll to position [63, 0]
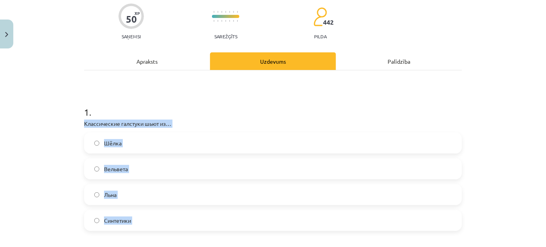
click at [29, 173] on div "Mācību tēma: Krievu valodas b1 - 12. klases 1. ieskaites mācību materiāls #5 No…" at bounding box center [273, 123] width 546 height 247
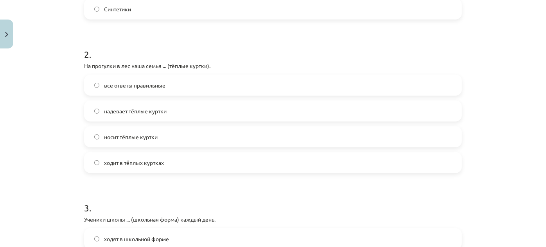
scroll to position [276, 0]
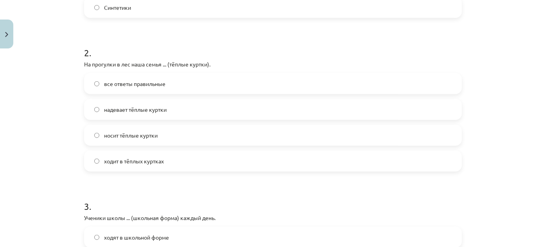
click at [153, 81] on span "все ответы правильные" at bounding box center [134, 84] width 61 height 8
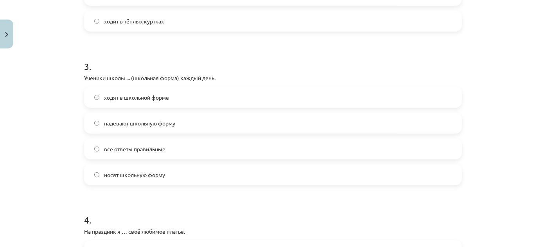
scroll to position [418, 0]
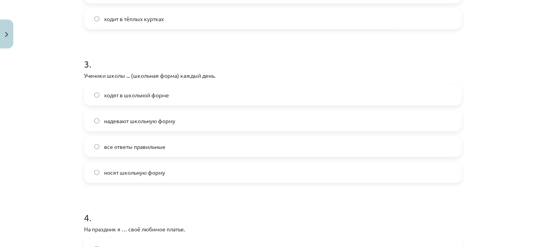
click at [151, 147] on span "все ответы правильные" at bounding box center [134, 147] width 61 height 8
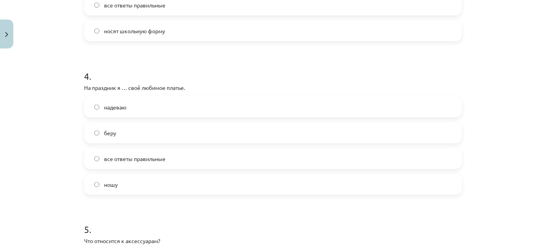
scroll to position [560, 0]
click at [133, 106] on label "надеваю" at bounding box center [273, 107] width 376 height 20
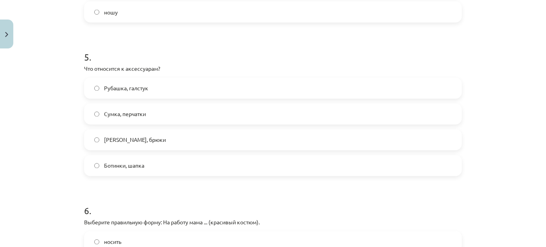
scroll to position [738, 0]
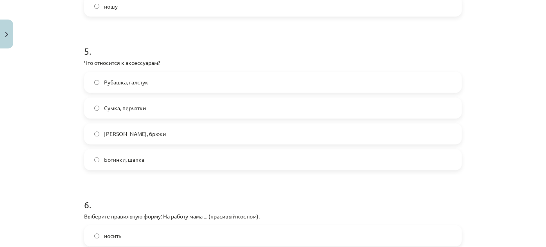
drag, startPoint x: 127, startPoint y: 109, endPoint x: 157, endPoint y: 101, distance: 31.2
click at [127, 110] on span "Сумка, перчатки" at bounding box center [125, 108] width 42 height 8
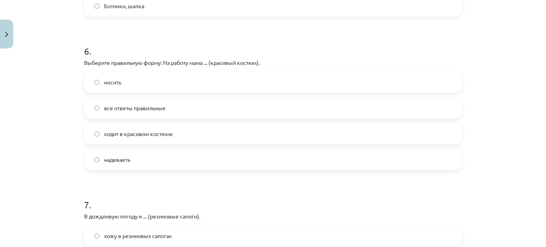
scroll to position [916, 0]
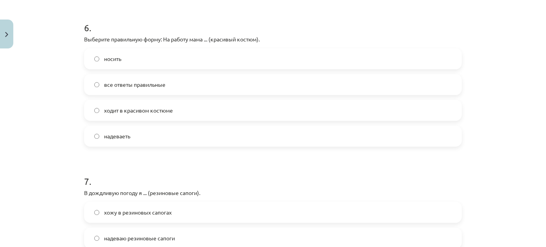
click at [144, 111] on span "ходит в красивом костюме" at bounding box center [138, 110] width 69 height 8
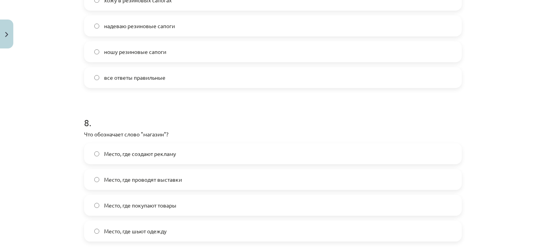
scroll to position [1129, 0]
click at [153, 79] on span "все ответы правильные" at bounding box center [134, 76] width 61 height 8
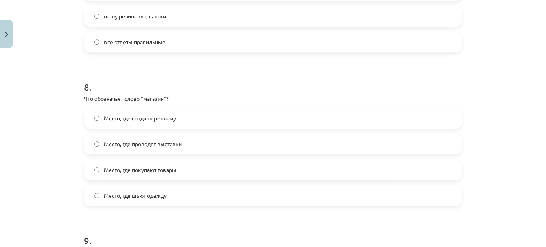
scroll to position [1165, 0]
click at [169, 166] on span "Место, где покупают товары" at bounding box center [140, 169] width 72 height 8
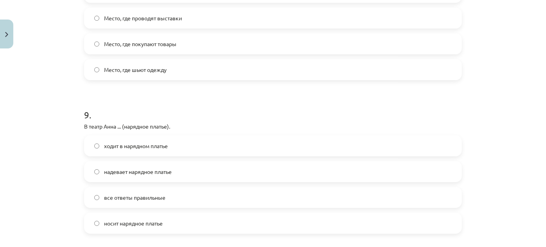
scroll to position [1307, 0]
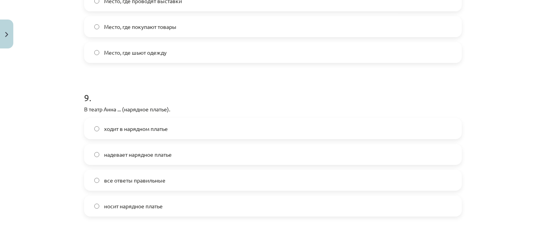
click at [155, 175] on label "все ответы правильные" at bounding box center [273, 181] width 376 height 20
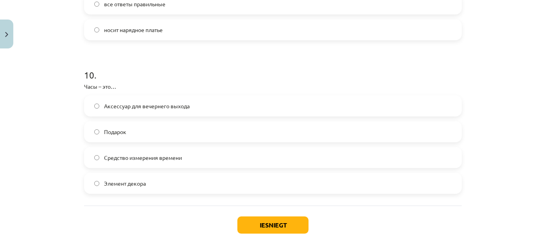
scroll to position [1485, 0]
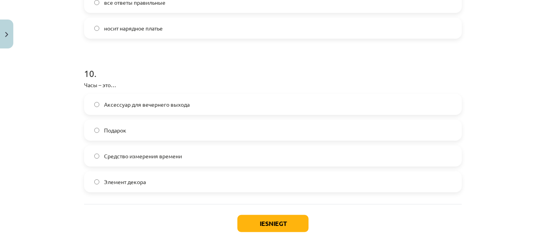
click at [129, 154] on span "Средство измерения времени" at bounding box center [143, 156] width 78 height 8
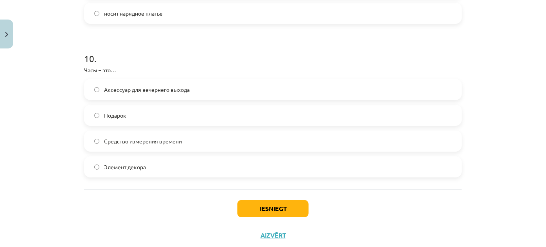
scroll to position [1520, 0]
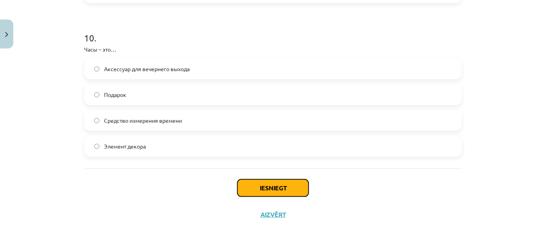
click at [267, 185] on button "Iesniegt" at bounding box center [272, 188] width 71 height 17
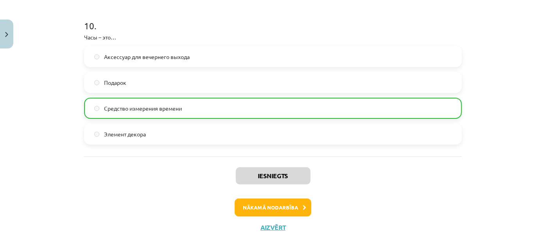
scroll to position [1544, 0]
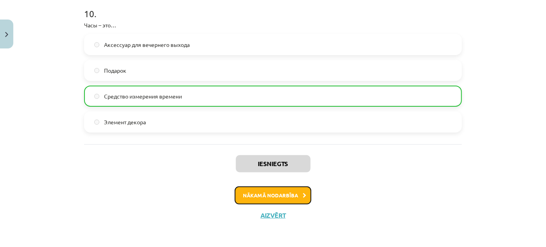
click at [279, 190] on button "Nākamā nodarbība" at bounding box center [273, 196] width 77 height 18
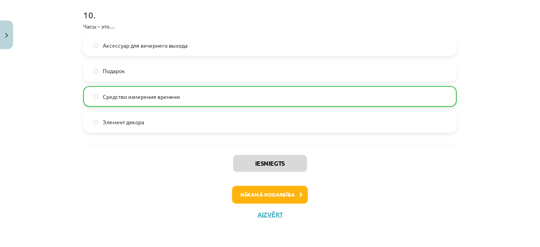
scroll to position [0, 0]
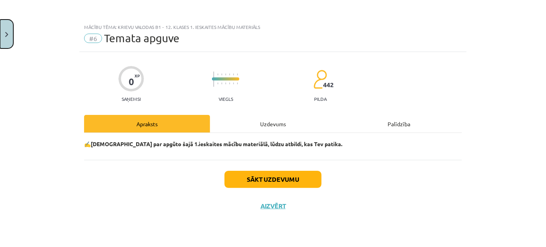
click at [4, 34] on button "Close" at bounding box center [6, 34] width 13 height 29
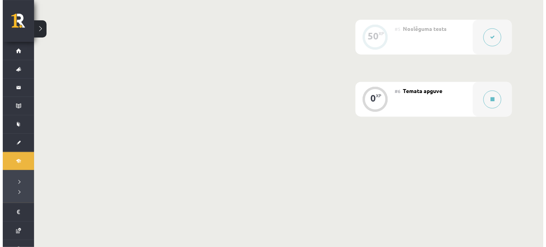
scroll to position [474, 0]
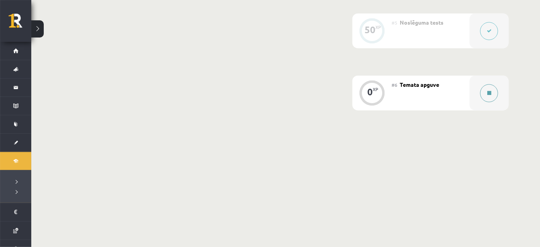
click at [486, 89] on button at bounding box center [490, 93] width 18 height 18
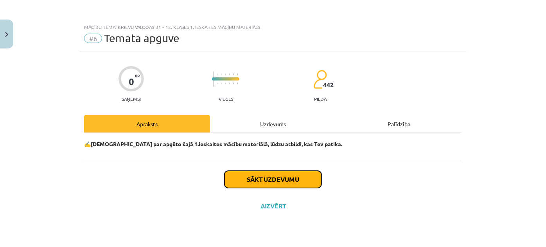
click at [287, 178] on button "Sākt uzdevumu" at bounding box center [272, 179] width 97 height 17
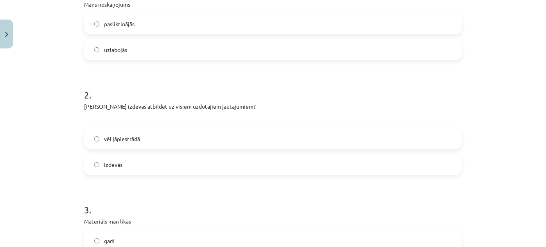
scroll to position [213, 0]
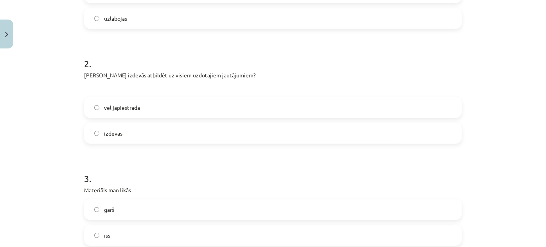
click at [150, 109] on label "vēl jāpiestrādā" at bounding box center [273, 108] width 376 height 20
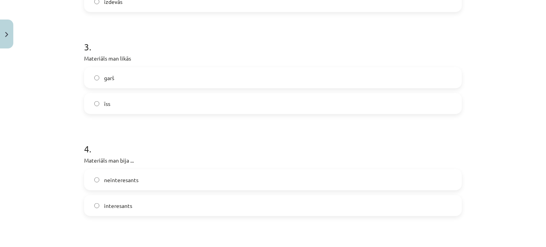
scroll to position [355, 0]
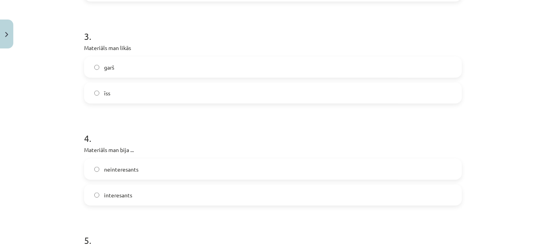
click at [122, 67] on label "garš" at bounding box center [273, 67] width 376 height 20
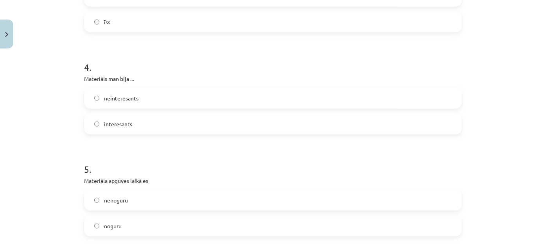
scroll to position [462, 0]
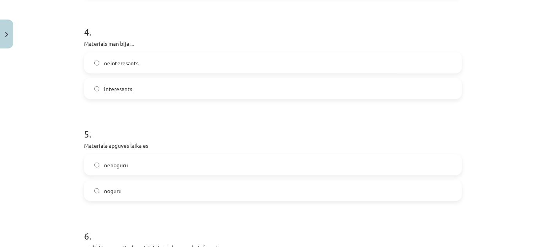
click at [142, 94] on label "interesants" at bounding box center [273, 89] width 376 height 20
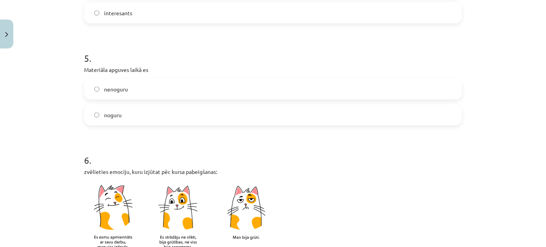
scroll to position [569, 0]
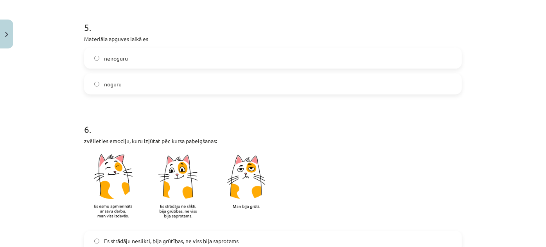
click at [137, 84] on label "noguru" at bounding box center [273, 84] width 376 height 20
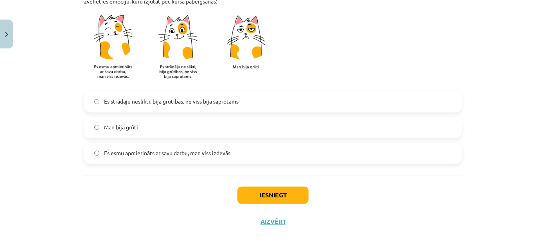
scroll to position [711, 0]
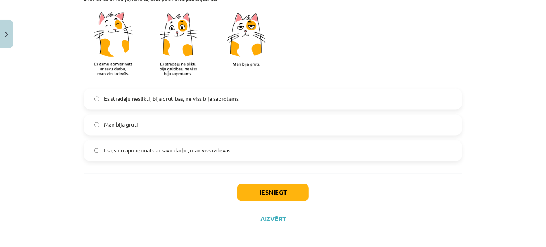
click at [184, 101] on span "Es strādāju neslikti, bija grūtības, ne viss bija saprotams" at bounding box center [171, 99] width 135 height 8
click at [276, 194] on button "Iesniegt" at bounding box center [272, 192] width 71 height 17
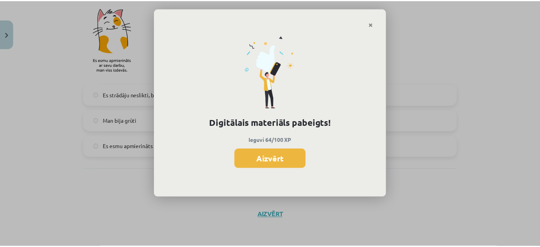
scroll to position [474, 0]
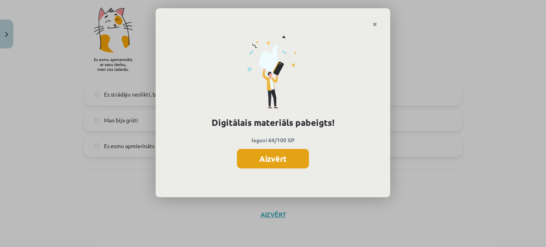
click at [271, 159] on button "Aizvērt" at bounding box center [273, 159] width 72 height 20
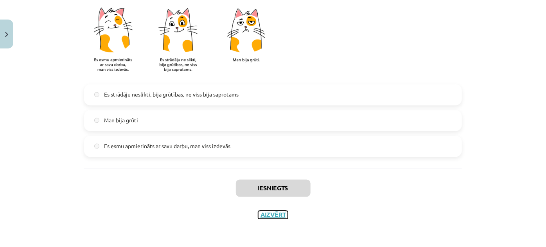
click at [267, 215] on button "Aizvērt" at bounding box center [273, 215] width 30 height 8
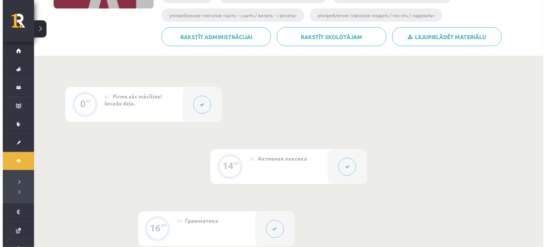
scroll to position [178, 0]
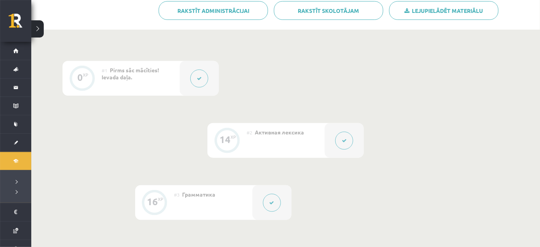
click at [204, 79] on button at bounding box center [199, 79] width 18 height 18
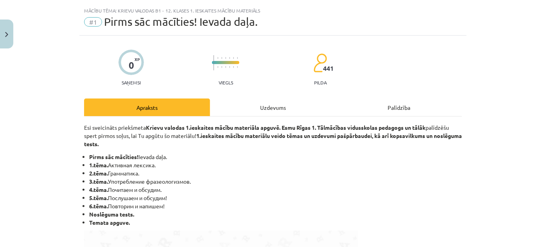
scroll to position [0, 0]
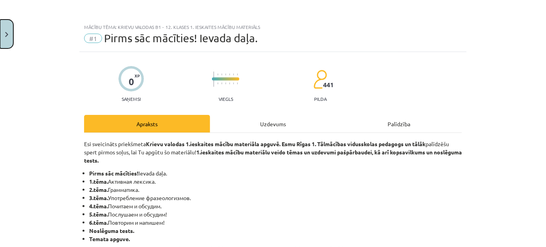
click at [4, 35] on button "Close" at bounding box center [6, 34] width 13 height 29
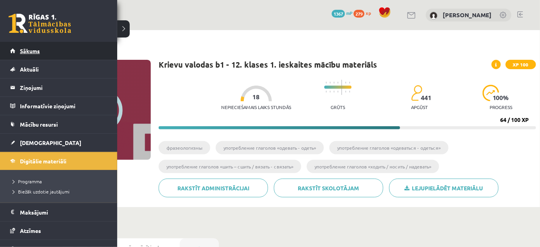
click at [23, 50] on span "Sākums" at bounding box center [30, 50] width 20 height 7
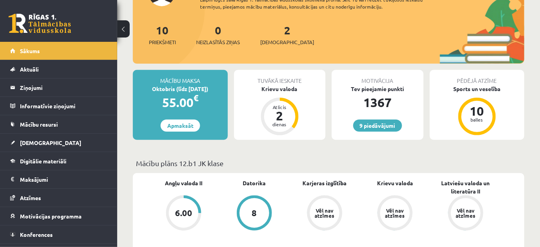
scroll to position [71, 0]
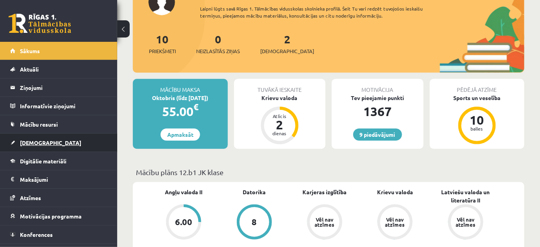
click at [49, 141] on link "[DEMOGRAPHIC_DATA]" at bounding box center [58, 143] width 97 height 18
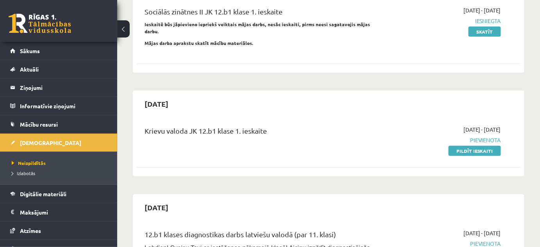
scroll to position [106, 0]
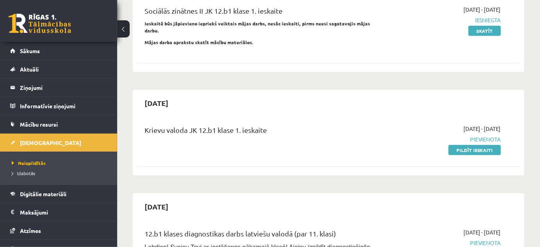
drag, startPoint x: 492, startPoint y: 144, endPoint x: 335, endPoint y: 24, distance: 197.6
click at [492, 145] on link "Pildīt ieskaiti" at bounding box center [475, 150] width 52 height 10
click at [398, 37] on div "2025-09-16 - 2025-09-30 Iesniegta Skatīt" at bounding box center [445, 27] width 123 height 45
click at [476, 145] on link "Pildīt ieskaiti" at bounding box center [475, 150] width 52 height 10
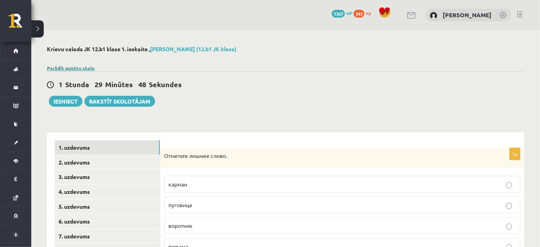
click at [81, 68] on link "Parādīt punktu skalu" at bounding box center [71, 68] width 48 height 6
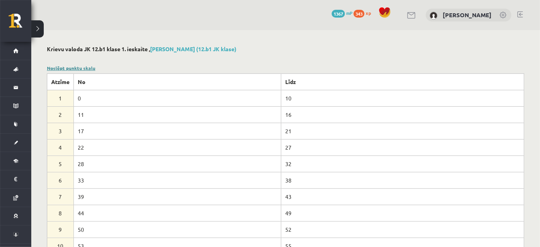
click at [81, 68] on link "Noslēpt punktu skalu" at bounding box center [71, 68] width 48 height 6
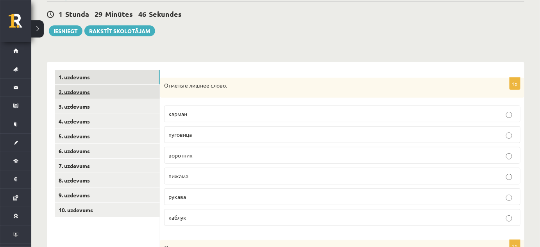
scroll to position [71, 0]
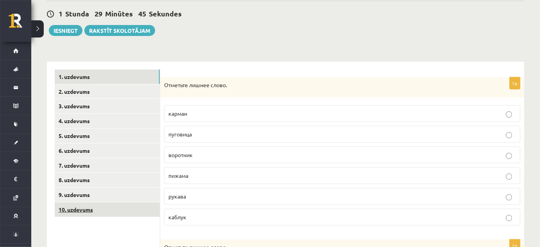
click at [100, 207] on link "10. uzdevums" at bounding box center [107, 210] width 105 height 14
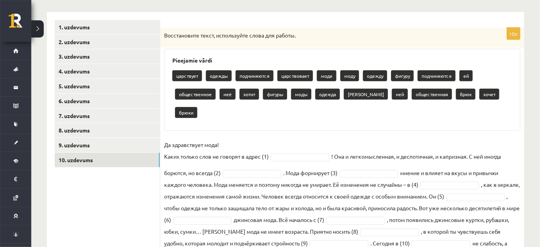
scroll to position [143, 0]
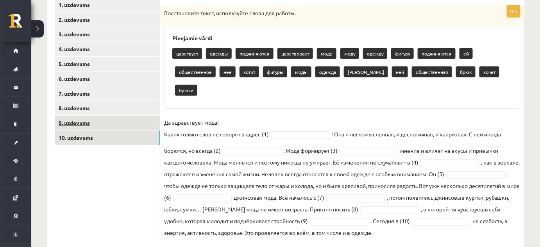
click at [104, 124] on link "9. uzdevums" at bounding box center [107, 123] width 105 height 14
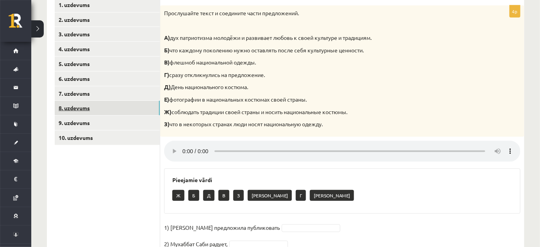
click at [93, 113] on link "8. uzdevums" at bounding box center [107, 108] width 105 height 14
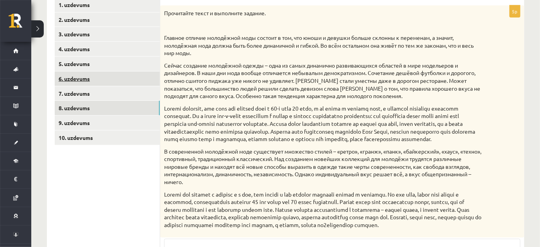
click at [88, 85] on link "6. uzdevums" at bounding box center [107, 79] width 105 height 14
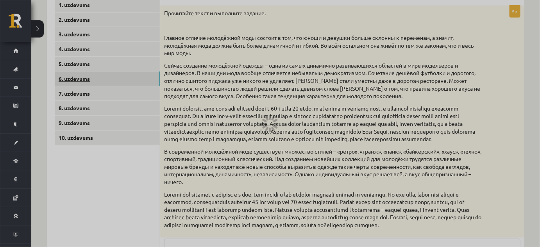
scroll to position [84, 0]
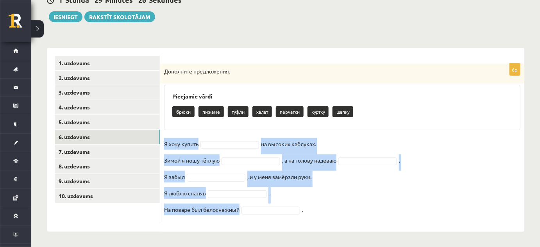
drag, startPoint x: 163, startPoint y: 142, endPoint x: 286, endPoint y: 208, distance: 138.9
click at [289, 209] on div "6p Дополните предложения. Pieejamie vārdi брюки пижаме туфли халат перчатки кур…" at bounding box center [342, 144] width 364 height 160
copy fieldset "Я хочу купить на высоких каблуках. Зимой я ношу тёплую , а на голову надеваю . …"
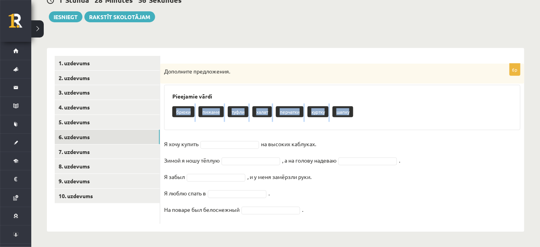
drag, startPoint x: 169, startPoint y: 111, endPoint x: 349, endPoint y: 120, distance: 180.1
click at [349, 120] on div "Pieejamie vārdi брюки пижаме туфли халат перчатки куртку шапку" at bounding box center [342, 107] width 357 height 45
copy div "брюки пижаме туфли халат перчатки куртку шапку"
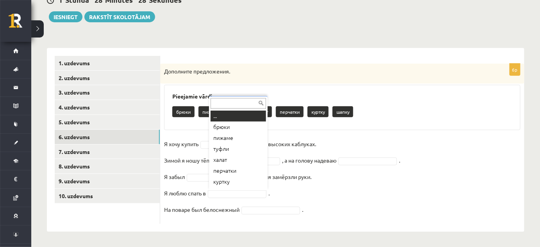
scroll to position [9, 0]
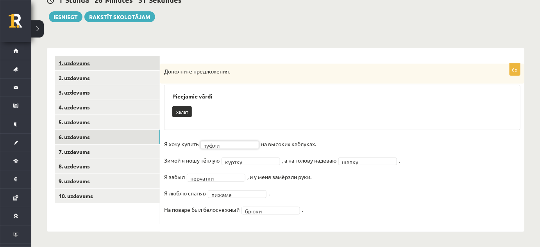
click at [86, 64] on link "1. uzdevums" at bounding box center [107, 63] width 105 height 14
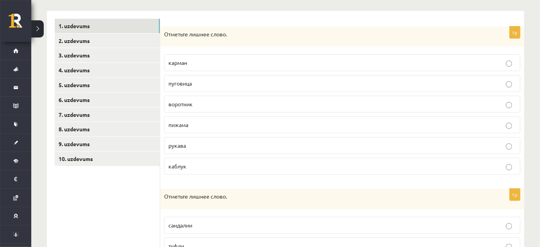
scroll to position [84, 0]
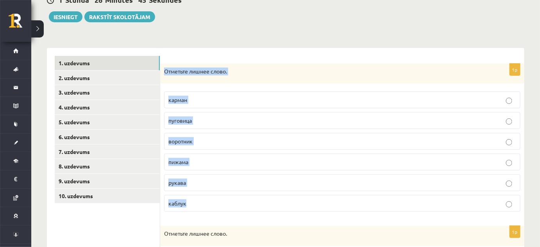
drag, startPoint x: 163, startPoint y: 70, endPoint x: 185, endPoint y: 203, distance: 135.1
click at [188, 206] on div "1p Отметьте лишнее слово. карман пуговица воротник пижама рукава каблук" at bounding box center [342, 141] width 364 height 155
copy div "Отметьте лишнее слово. карман пуговица воротник пижама рукава каблук"
drag, startPoint x: 214, startPoint y: 154, endPoint x: 212, endPoint y: 159, distance: 5.1
click at [214, 155] on label "пижама" at bounding box center [342, 162] width 357 height 17
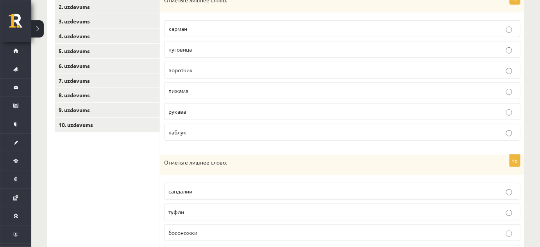
click at [102, 161] on ul "1. uzdevums 2. uzdevums 3. uzdevums 4. uzdevums 5. uzdevums 6. uzdevums 7. uzde…" at bounding box center [108, 218] width 106 height 467
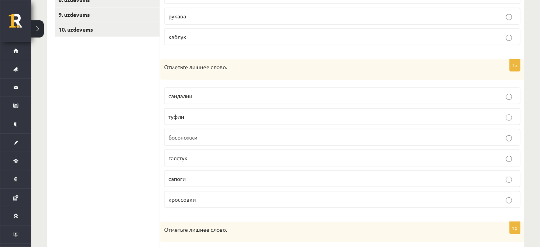
scroll to position [262, 0]
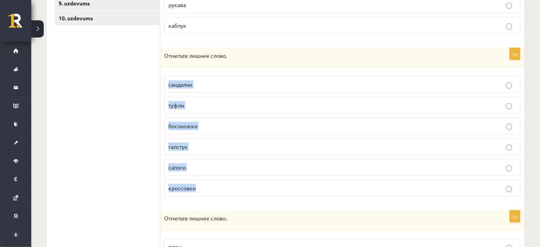
drag, startPoint x: 163, startPoint y: 79, endPoint x: 199, endPoint y: 186, distance: 112.9
click at [199, 186] on div "1p Отметьте лишнее слово. сандалии туфли босоножки галстук сапоги кроссовки" at bounding box center [342, 125] width 364 height 155
copy fieldset "сандалии туфли босоножки галстук сапоги кроссовки"
click at [210, 143] on p "галстук" at bounding box center [343, 147] width 348 height 8
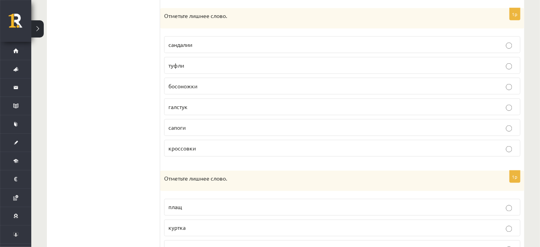
scroll to position [379, 0]
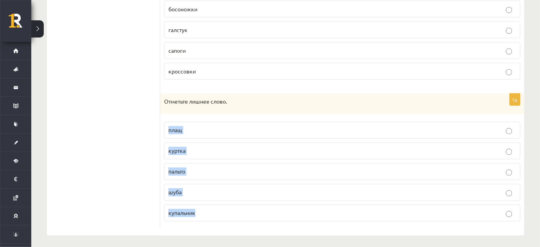
drag, startPoint x: 162, startPoint y: 128, endPoint x: 183, endPoint y: 206, distance: 81.4
click at [207, 210] on div "1p Отметьте лишнее слово. плащ куртка пальто шуба купальник" at bounding box center [342, 161] width 364 height 134
copy fieldset "плащ куртка пальто шуба купальник"
click at [208, 210] on p "купальник" at bounding box center [343, 213] width 348 height 8
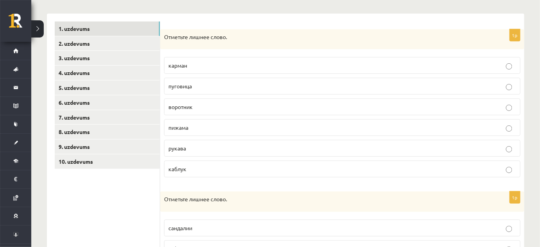
scroll to position [95, 0]
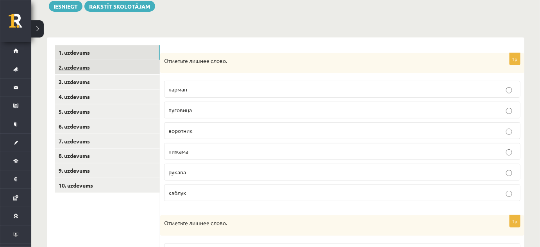
click at [124, 66] on link "2. uzdevums" at bounding box center [107, 67] width 105 height 14
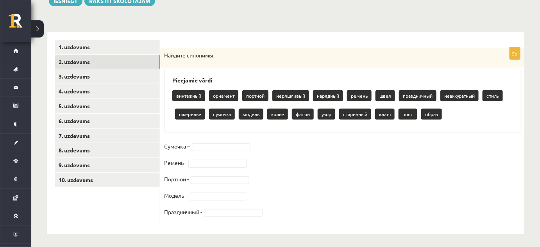
scroll to position [103, 0]
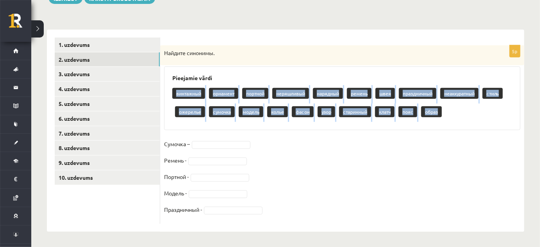
drag, startPoint x: 167, startPoint y: 90, endPoint x: 451, endPoint y: 120, distance: 286.3
click at [451, 120] on div "Pieejamie vārdi винтажный орнамент портной неряшливый нарядный ремень швея праз…" at bounding box center [342, 98] width 357 height 64
copy div "винтажный орнамент портной неряшливый нарядный ремень швея праздничный неаккура…"
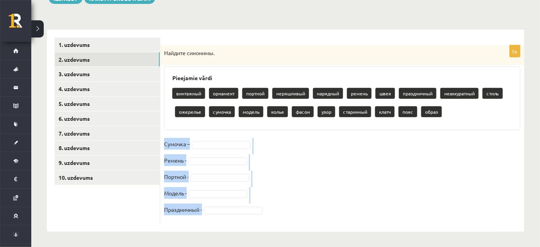
drag, startPoint x: 163, startPoint y: 142, endPoint x: 176, endPoint y: 204, distance: 63.5
click at [203, 211] on div "5p Найдите синонимы. Pieejamie vārdi винтажный орнамент портной неряшливый наря…" at bounding box center [342, 134] width 364 height 179
copy fieldset "Сумочка – Ремень - Портной - Модель - Праздничный -"
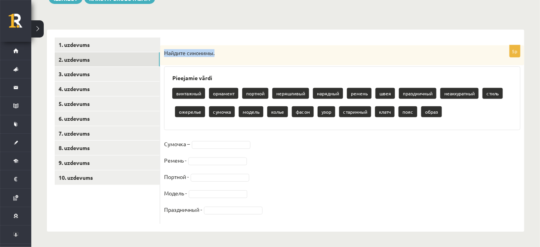
drag, startPoint x: 163, startPoint y: 52, endPoint x: 216, endPoint y: 54, distance: 52.8
click at [217, 54] on div "Найдите синонимы." at bounding box center [342, 55] width 364 height 20
copy p "Найдите синонимы."
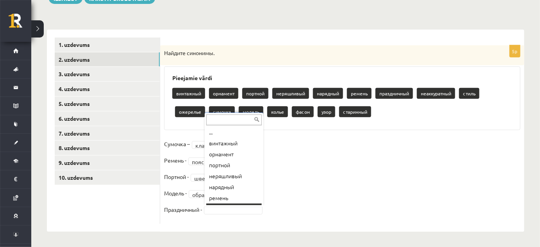
scroll to position [9, 0]
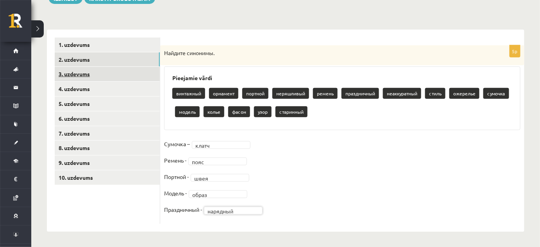
click at [104, 72] on link "3. uzdevums" at bounding box center [107, 74] width 105 height 14
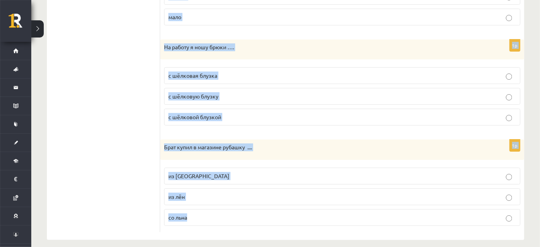
scroll to position [914, 0]
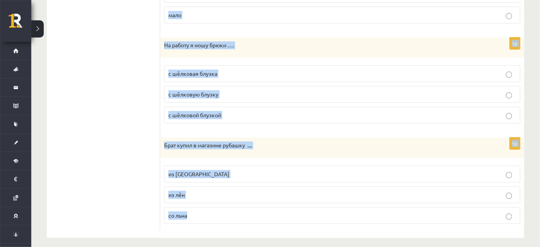
drag, startPoint x: 163, startPoint y: 129, endPoint x: 237, endPoint y: 214, distance: 112.8
copy form "Мои одноклассники на уроках спорта носят …. майку и шортах майку и шорты в майк…"
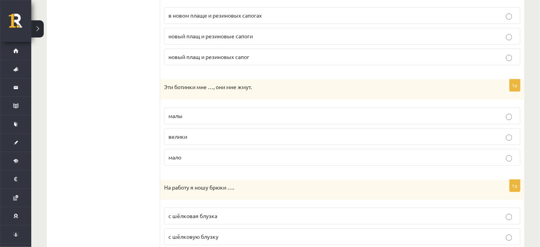
drag, startPoint x: 111, startPoint y: 160, endPoint x: 121, endPoint y: 156, distance: 10.3
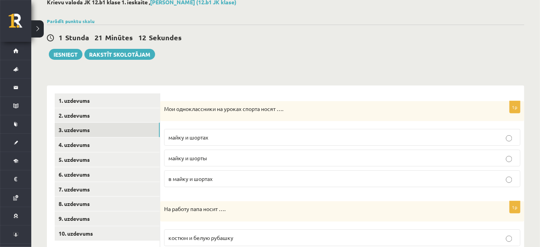
scroll to position [71, 0]
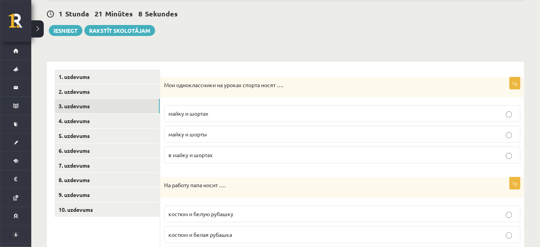
click at [196, 134] on span "майку и шорты" at bounding box center [188, 134] width 39 height 7
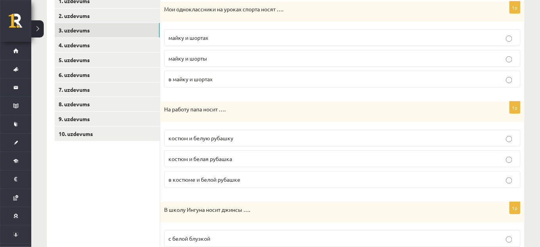
scroll to position [178, 0]
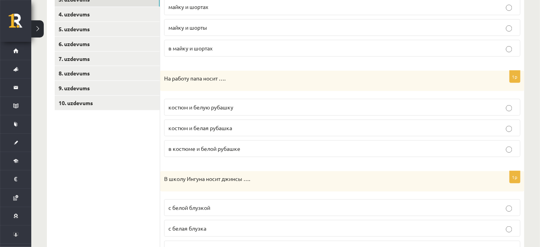
click at [219, 108] on span "костюм и белую рубашку" at bounding box center [201, 107] width 65 height 7
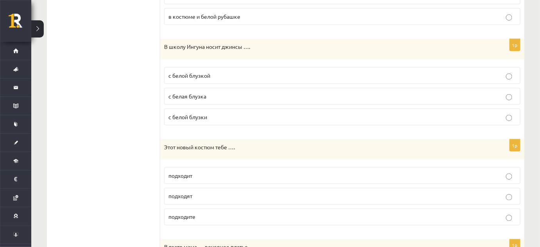
scroll to position [320, 0]
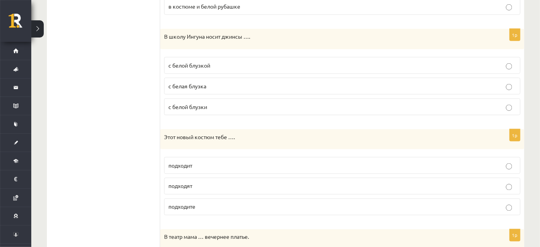
click at [215, 65] on p "с белой блузкой" at bounding box center [343, 65] width 348 height 8
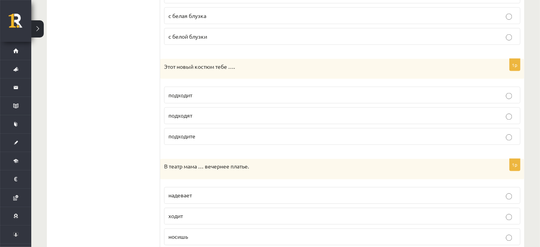
scroll to position [391, 0]
click at [212, 91] on p "подходит" at bounding box center [343, 94] width 348 height 8
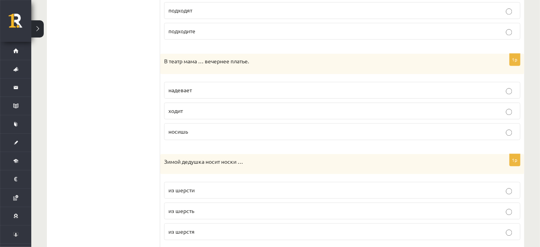
scroll to position [497, 0]
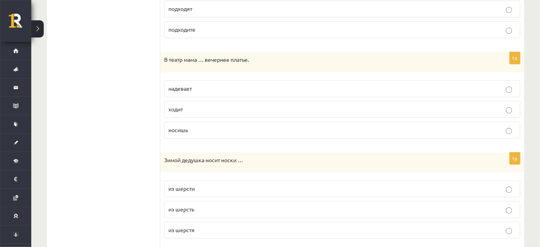
click at [208, 84] on p "надевает" at bounding box center [343, 88] width 348 height 8
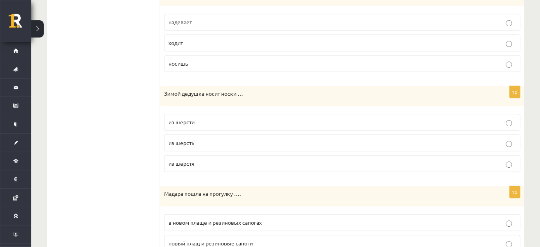
scroll to position [604, 0]
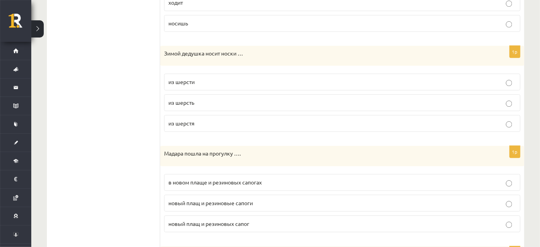
click at [204, 78] on p "из шерсти" at bounding box center [343, 82] width 348 height 8
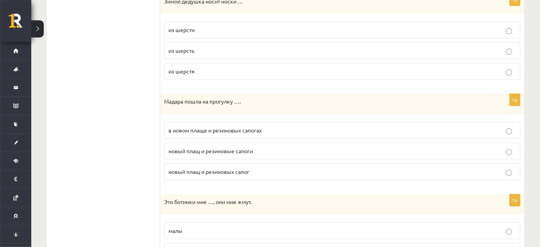
scroll to position [675, 0]
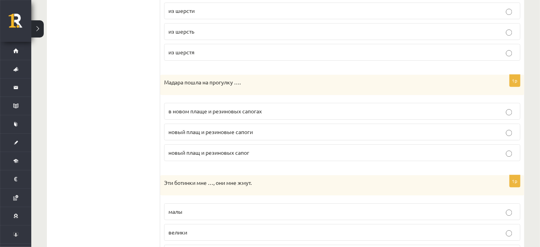
click at [185, 108] on span "в новом плаще и резиновых сапогах" at bounding box center [215, 111] width 93 height 7
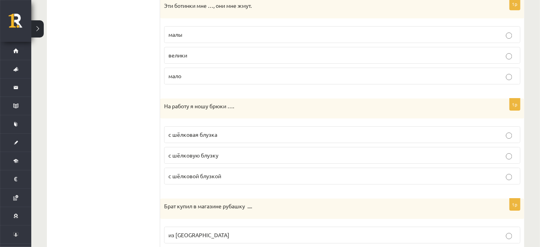
scroll to position [853, 0]
click at [199, 32] on p "малы" at bounding box center [343, 34] width 348 height 8
click at [229, 172] on p "с шёлковой блузкой" at bounding box center [343, 176] width 348 height 8
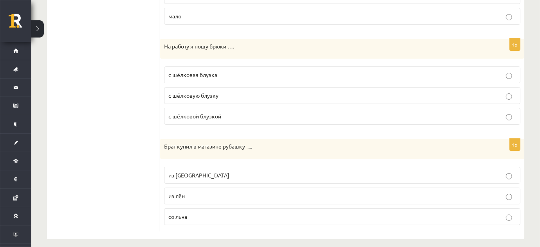
scroll to position [914, 0]
click at [202, 170] on p "из льна" at bounding box center [343, 174] width 348 height 8
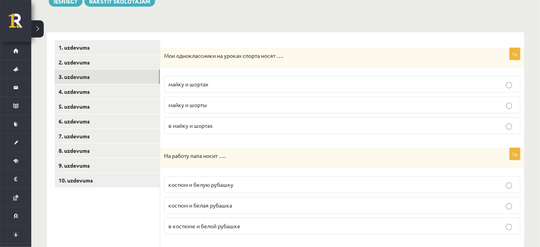
scroll to position [60, 0]
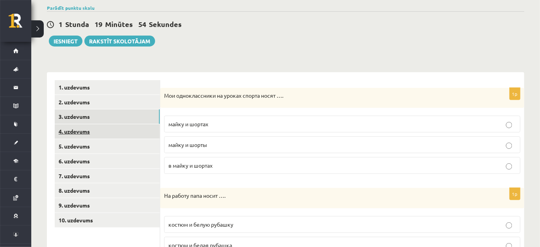
click at [118, 131] on link "4. uzdevums" at bounding box center [107, 131] width 105 height 14
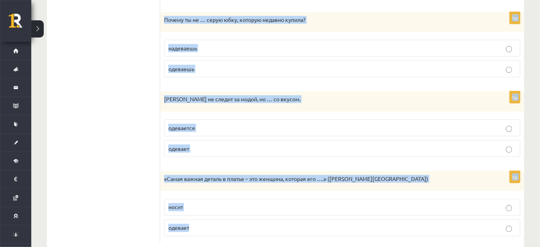
scroll to position [325, 0]
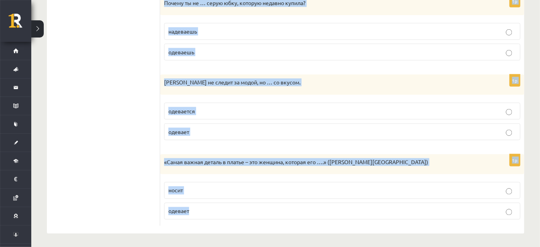
drag, startPoint x: 169, startPoint y: 104, endPoint x: 191, endPoint y: 210, distance: 108.6
click at [194, 212] on form "Выберите правильный глагол 1p Антон не … по последней моде, он предпочитает про…" at bounding box center [342, 21] width 349 height 411
drag, startPoint x: 179, startPoint y: 211, endPoint x: 193, endPoint y: 131, distance: 81.4
click at [193, 131] on p "одевает" at bounding box center [343, 132] width 348 height 8
copy form "Выберите правильный глагол 1p Антон не … по последней моде, он предпочитает про…"
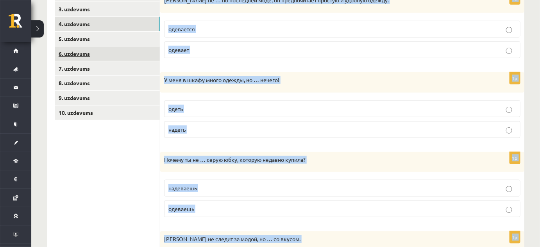
scroll to position [111, 0]
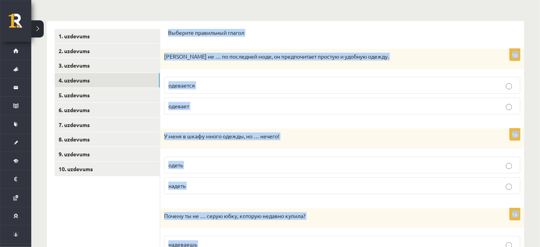
click at [208, 87] on p "одевается" at bounding box center [343, 85] width 348 height 8
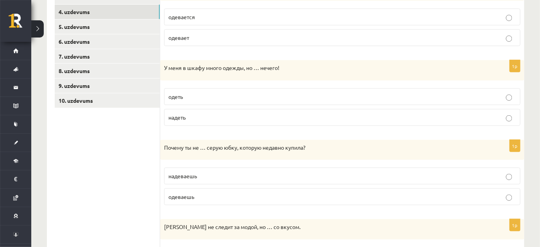
scroll to position [182, 0]
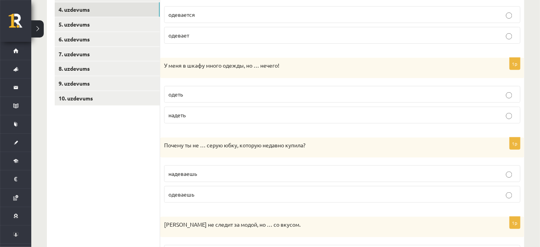
click at [189, 118] on label "надеть" at bounding box center [342, 115] width 357 height 17
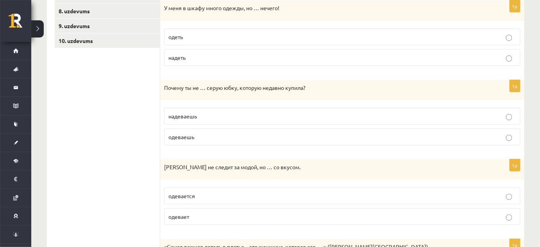
scroll to position [253, 0]
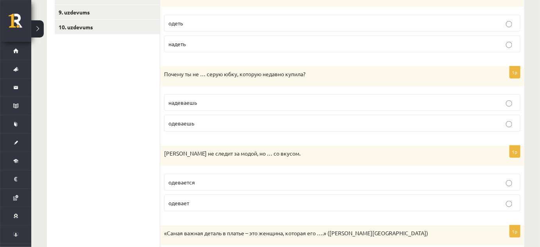
click at [201, 121] on p "одеваешь" at bounding box center [343, 123] width 348 height 8
click at [198, 101] on p "надеваешь" at bounding box center [343, 103] width 348 height 8
click at [212, 183] on p "одевается" at bounding box center [343, 182] width 348 height 8
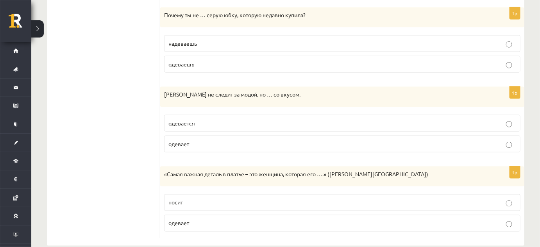
scroll to position [325, 0]
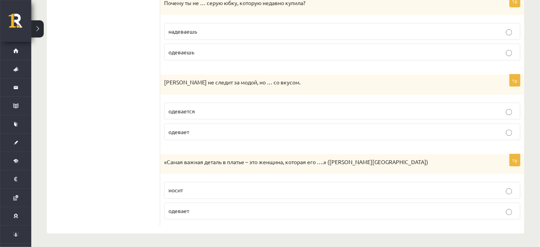
click at [206, 187] on p "носит" at bounding box center [343, 191] width 348 height 8
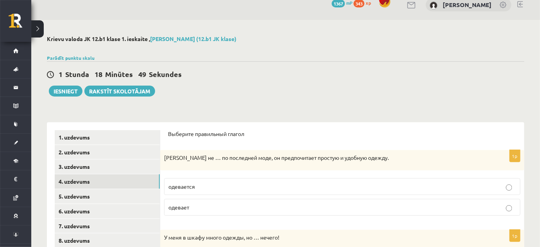
scroll to position [5, 0]
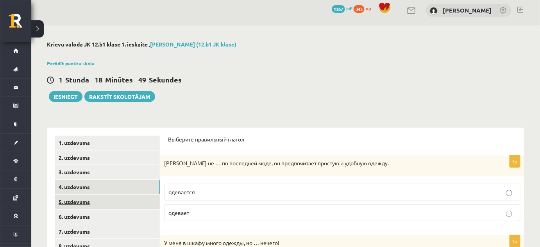
click at [82, 203] on link "5. uzdevums" at bounding box center [107, 202] width 105 height 14
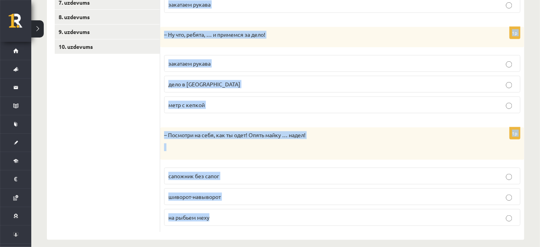
scroll to position [240, 0]
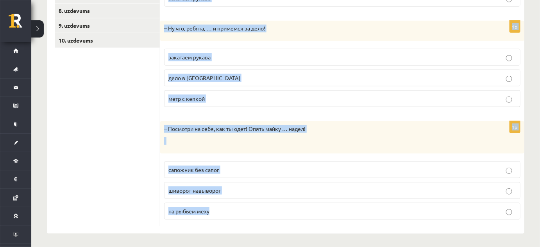
drag, startPoint x: 167, startPoint y: 67, endPoint x: 231, endPoint y: 211, distance: 157.7
click at [232, 212] on form "Дополните диалоги. 1p – Всё, завтра последний экзамен и …! дело в шляпе сапожни…" at bounding box center [342, 63] width 349 height 326
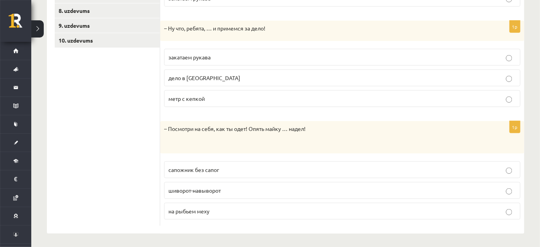
click at [41, 105] on div "**********" at bounding box center [285, 20] width 509 height 460
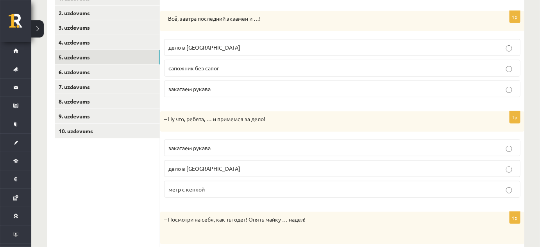
scroll to position [98, 0]
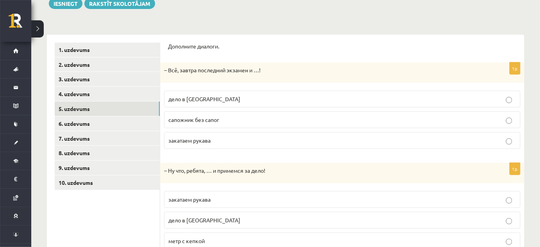
click at [219, 199] on p "закатаем рукава" at bounding box center [343, 200] width 348 height 8
click at [210, 100] on p "дело в шляпе" at bounding box center [343, 99] width 348 height 8
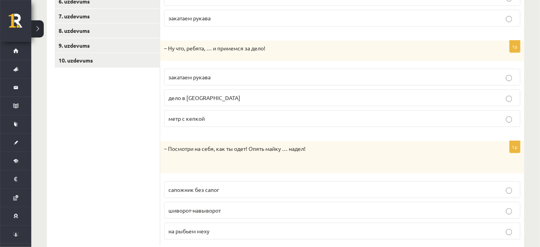
scroll to position [240, 0]
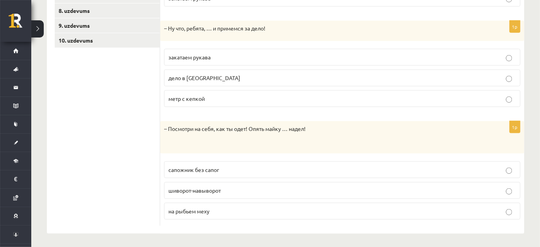
click at [214, 187] on span "шиворот-навыворот" at bounding box center [195, 190] width 52 height 7
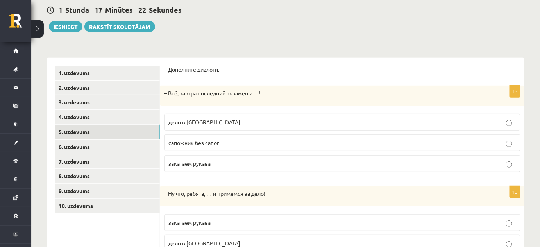
scroll to position [63, 0]
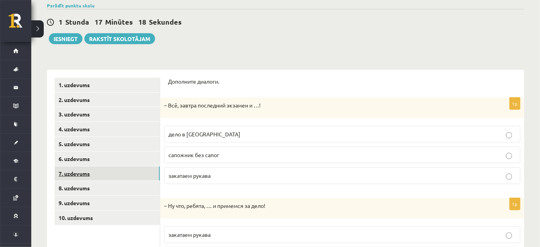
click at [122, 175] on link "7. uzdevums" at bounding box center [107, 174] width 105 height 14
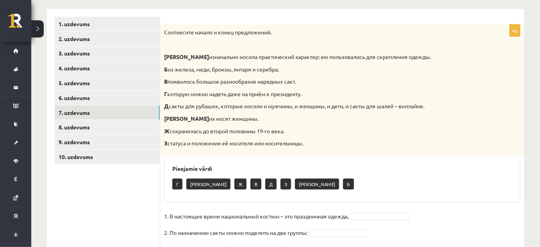
scroll to position [144, 0]
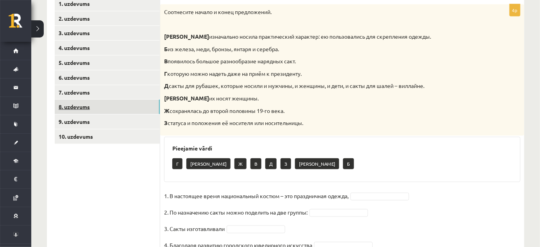
click at [100, 106] on link "8. uzdevums" at bounding box center [107, 107] width 105 height 14
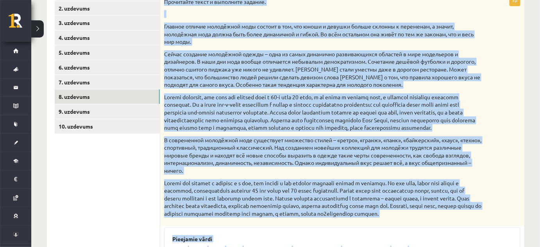
scroll to position [312, 0]
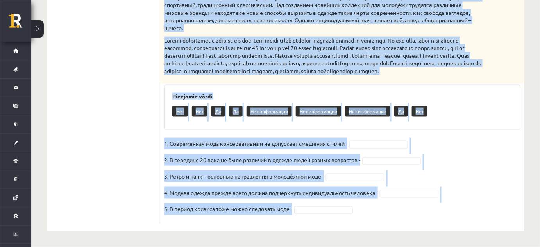
drag, startPoint x: 162, startPoint y: 82, endPoint x: 332, endPoint y: 254, distance: 242.2
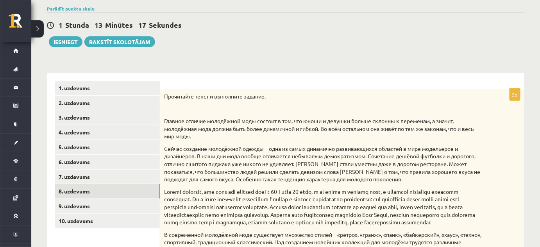
scroll to position [63, 0]
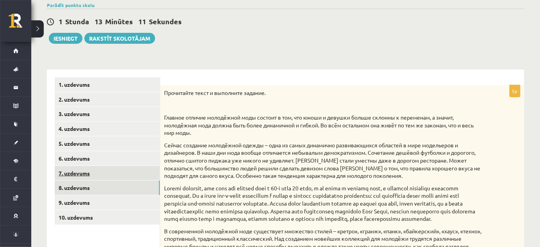
click at [89, 171] on link "7. uzdevums" at bounding box center [107, 173] width 105 height 14
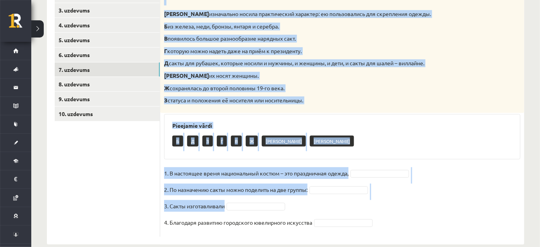
scroll to position [179, 0]
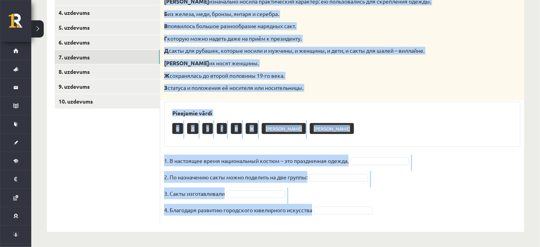
drag, startPoint x: 164, startPoint y: 21, endPoint x: 312, endPoint y: 227, distance: 253.4
click at [312, 227] on div "4p Соотнесите начало и конец предложений. А изначально носила практический хара…" at bounding box center [342, 92] width 364 height 279
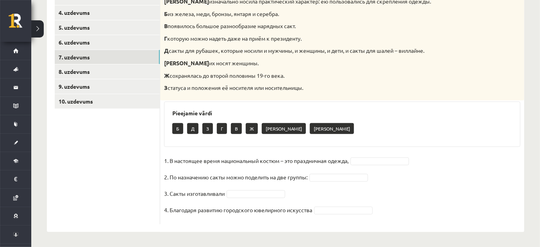
click at [241, 221] on div "4p Соотнесите начало и конец предложений. А изначально носила практический хара…" at bounding box center [342, 96] width 364 height 255
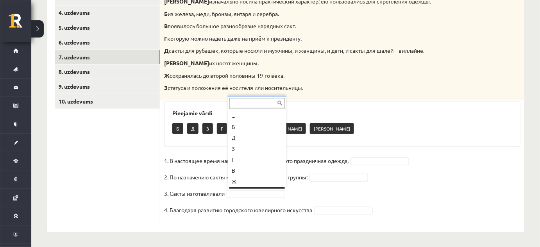
scroll to position [9, 0]
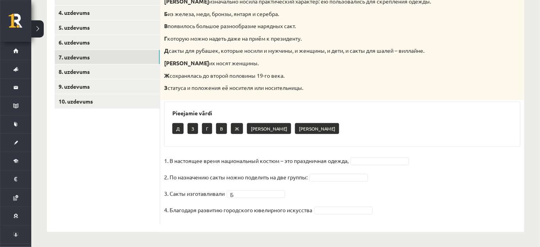
click at [327, 172] on fieldset "1. В настоящее время национальный костюм – это праздничная одежда, 2. По назнач…" at bounding box center [342, 188] width 357 height 66
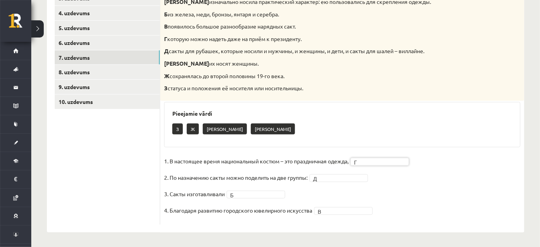
scroll to position [179, 0]
click at [110, 88] on link "9. uzdevums" at bounding box center [107, 86] width 105 height 14
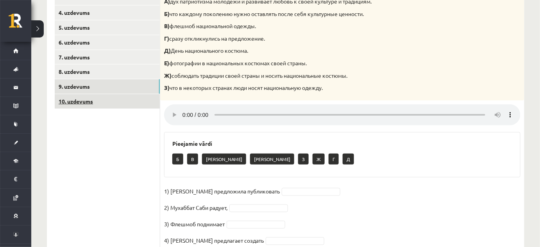
click at [102, 103] on link "10. uzdevums" at bounding box center [107, 101] width 105 height 14
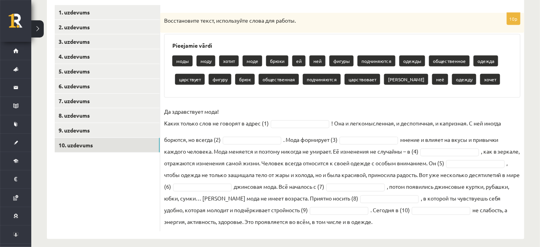
scroll to position [143, 0]
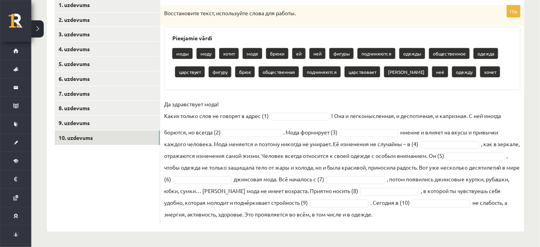
drag, startPoint x: 163, startPoint y: 11, endPoint x: 491, endPoint y: 241, distance: 400.5
click at [492, 241] on div "**********" at bounding box center [285, 67] width 509 height 360
drag, startPoint x: 230, startPoint y: 93, endPoint x: 222, endPoint y: 96, distance: 7.9
click at [229, 93] on div "10p Восстановите текст, используйте слова для работы. Pieejamie vārdi моды моду…" at bounding box center [342, 114] width 364 height 219
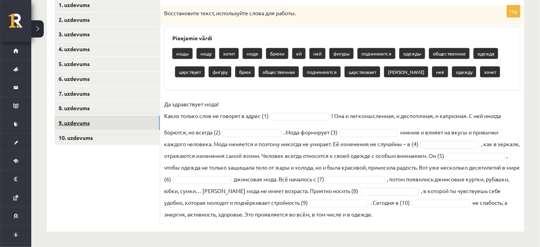
click at [110, 120] on link "9. uzdevums" at bounding box center [107, 123] width 105 height 14
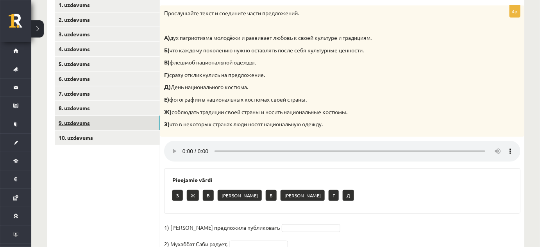
scroll to position [139, 0]
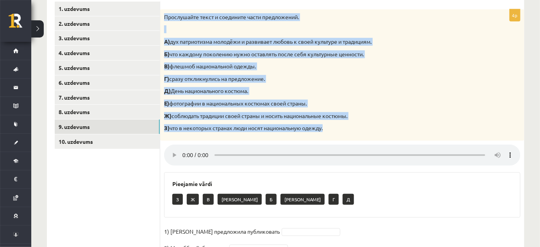
drag, startPoint x: 163, startPoint y: 13, endPoint x: 324, endPoint y: 128, distance: 197.7
click at [330, 130] on div "Прослушайте текст и соедините части предложений. А) дух патриотизма молодёжи и …" at bounding box center [342, 74] width 364 height 131
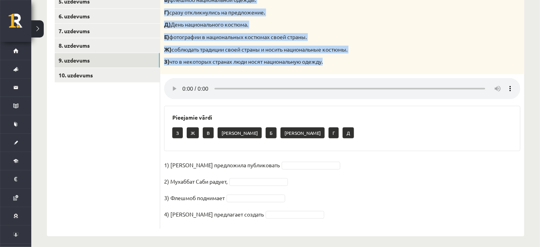
scroll to position [210, 0]
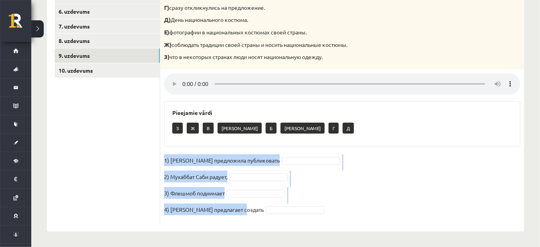
drag, startPoint x: 163, startPoint y: 158, endPoint x: 233, endPoint y: 206, distance: 85.2
click at [244, 211] on div "4p Прослушайте текст и соедините части предложений. А) дух патриотизма молодёжи…" at bounding box center [342, 81] width 364 height 286
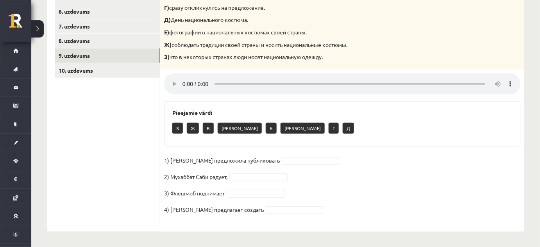
click at [111, 154] on ul "1. uzdevums 2. uzdevums 3. uzdevums 4. uzdevums 5. uzdevums 6. uzdevums 7. uzde…" at bounding box center [108, 77] width 106 height 294
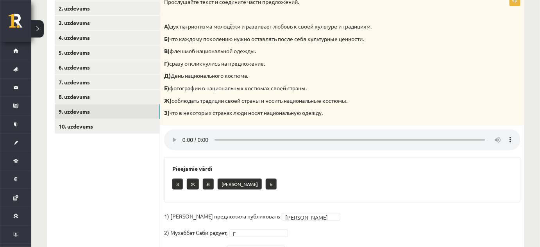
scroll to position [174, 0]
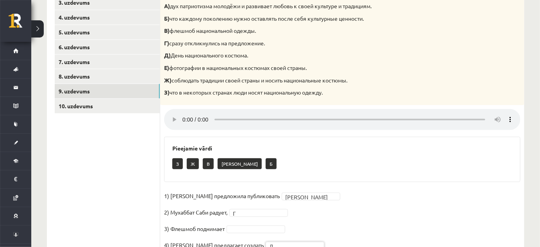
click at [243, 224] on fieldset "1) Девушка предложила публиковать Е * 2) Мухаббат Саби радует, Г * 3) Флешмоб п…" at bounding box center [342, 223] width 357 height 66
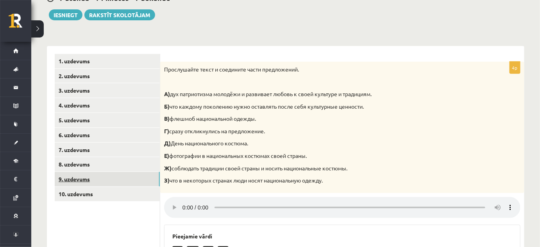
scroll to position [103, 0]
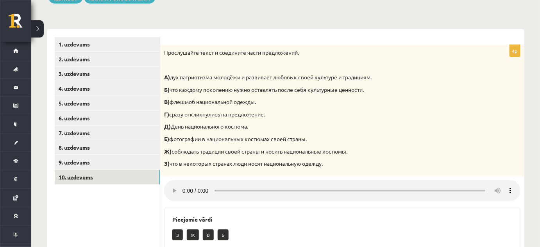
click at [129, 182] on link "10. uzdevums" at bounding box center [107, 177] width 105 height 14
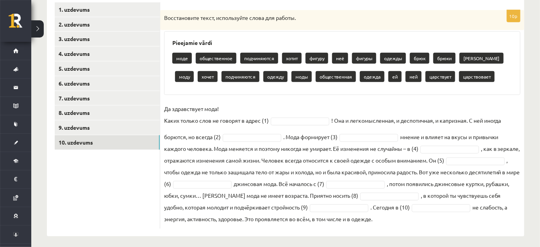
scroll to position [143, 0]
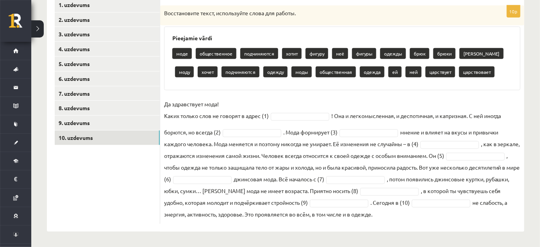
drag, startPoint x: 172, startPoint y: 52, endPoint x: 162, endPoint y: 60, distance: 13.3
click at [162, 60] on div "10p Восстановите текст, используйте слова для работы. Pieejamie vārdi моде обще…" at bounding box center [342, 114] width 364 height 219
drag, startPoint x: 163, startPoint y: 104, endPoint x: 482, endPoint y: 225, distance: 341.2
click at [484, 226] on div "10p Восстановите текст, используйте слова для работы. Pieejamie vārdi моде обще…" at bounding box center [342, 111] width 364 height 242
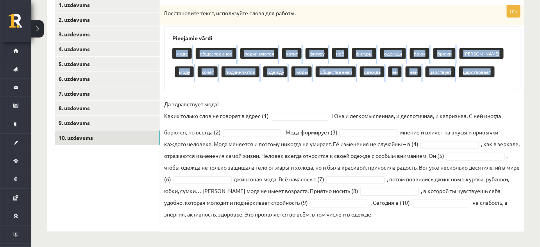
drag, startPoint x: 168, startPoint y: 51, endPoint x: 473, endPoint y: 75, distance: 306.4
click at [473, 75] on div "Pieejamie vārdi моде общественное подчиняются хотит фигуру неё фигуры одежды бр…" at bounding box center [342, 59] width 357 height 64
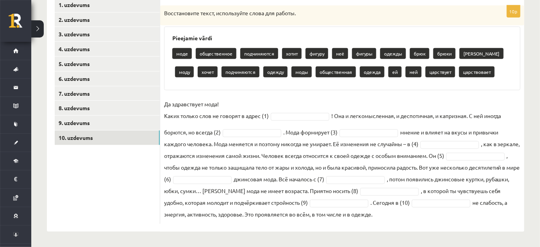
click at [153, 165] on ul "1. uzdevums 2. uzdevums 3. uzdevums 4. uzdevums 5. uzdevums 6. uzdevums 7. uzde…" at bounding box center [108, 111] width 106 height 226
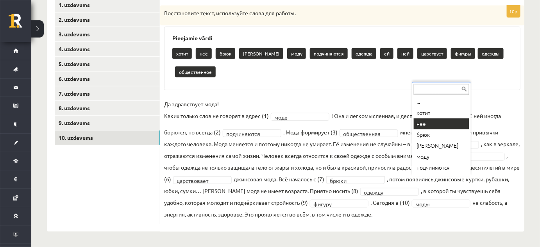
scroll to position [0, 0]
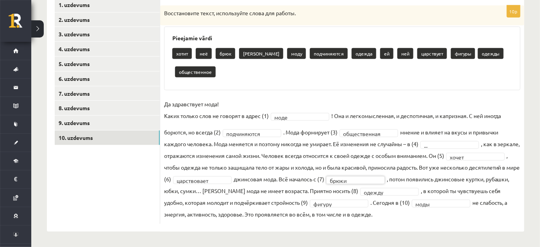
drag, startPoint x: 491, startPoint y: 97, endPoint x: 490, endPoint y: 107, distance: 10.3
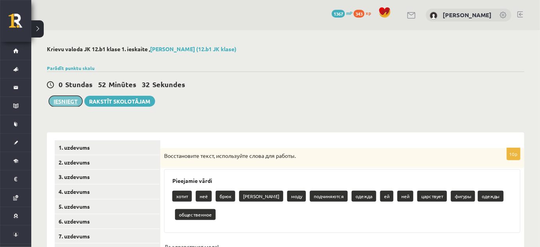
click at [62, 97] on button "Iesniegt" at bounding box center [66, 101] width 34 height 11
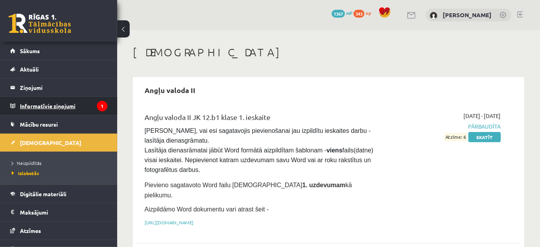
click at [41, 103] on legend "Informatīvie ziņojumi 1" at bounding box center [64, 106] width 88 height 18
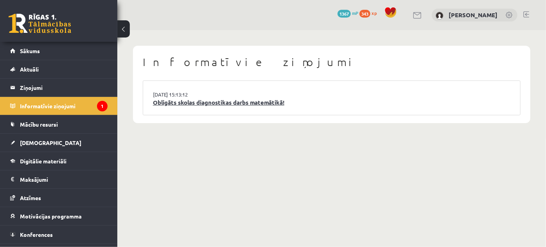
click at [252, 102] on link "Obligāts skolas diagnostikas darbs matemātikā!" at bounding box center [331, 102] width 357 height 9
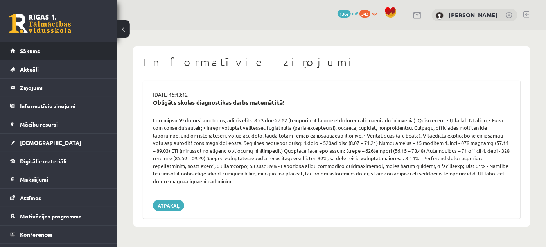
click at [43, 54] on link "Sākums" at bounding box center [58, 51] width 97 height 18
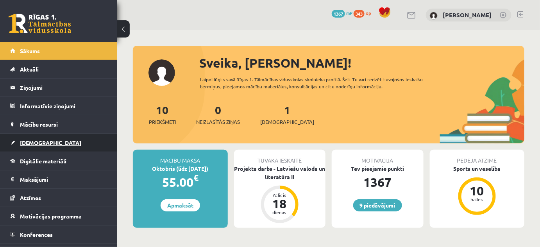
click at [44, 142] on link "[DEMOGRAPHIC_DATA]" at bounding box center [58, 143] width 97 height 18
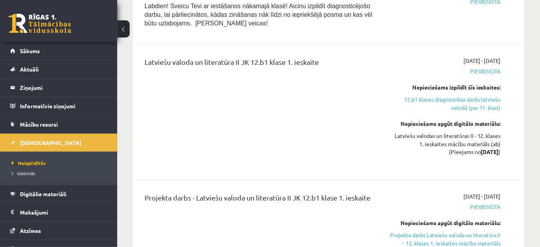
scroll to position [355, 0]
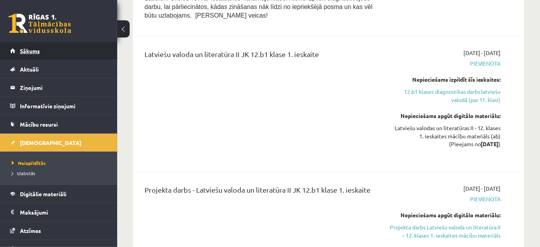
click at [45, 47] on link "Sākums" at bounding box center [58, 51] width 97 height 18
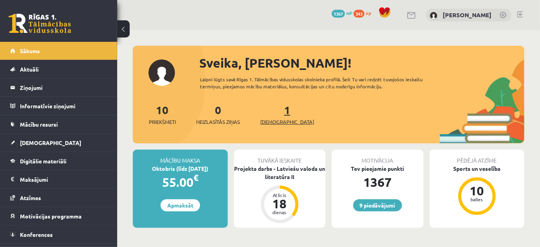
click at [275, 111] on link "1 Ieskaites" at bounding box center [287, 114] width 54 height 23
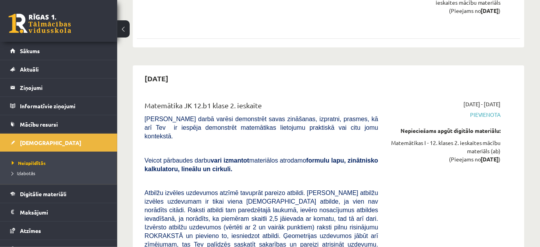
scroll to position [711, 0]
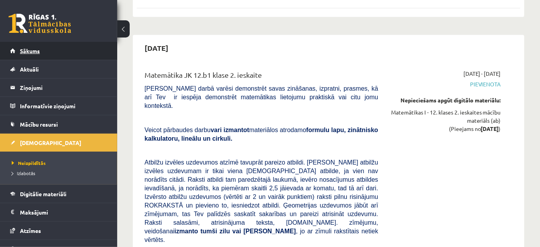
click at [58, 50] on link "Sākums" at bounding box center [58, 51] width 97 height 18
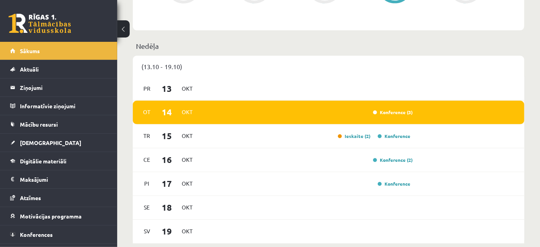
scroll to position [426, 0]
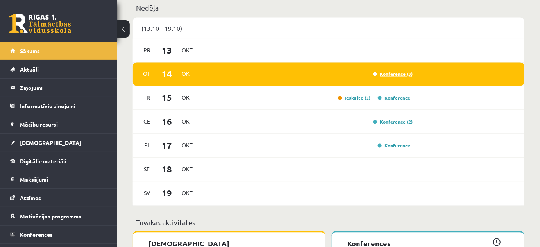
click at [401, 72] on link "Konference (3)" at bounding box center [393, 74] width 40 height 6
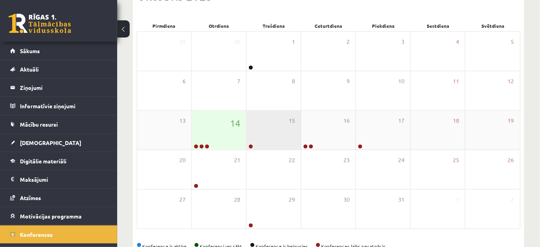
scroll to position [106, 0]
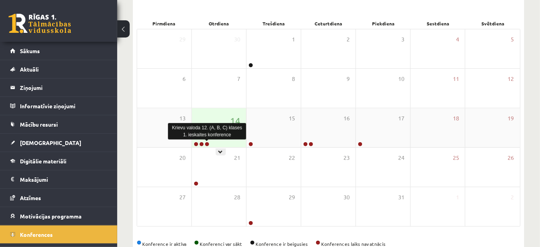
click at [207, 143] on link at bounding box center [207, 144] width 5 height 5
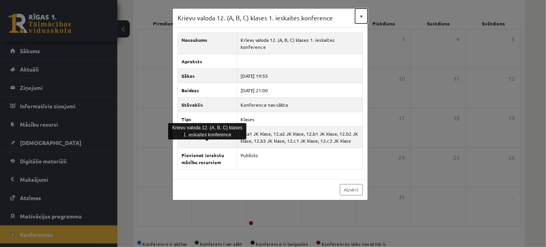
click at [361, 16] on button "×" at bounding box center [361, 16] width 13 height 15
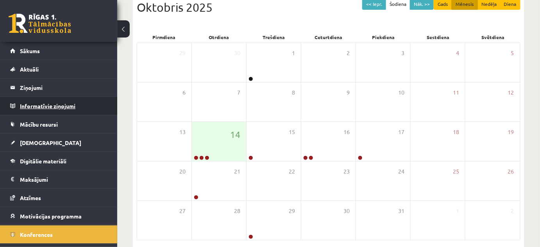
scroll to position [90, 0]
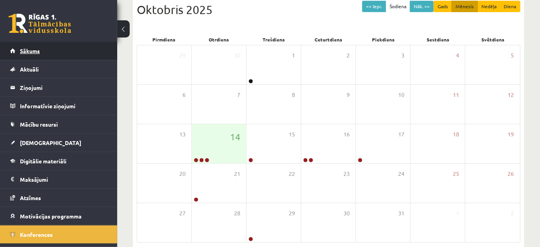
click at [23, 53] on span "Sākums" at bounding box center [30, 50] width 20 height 7
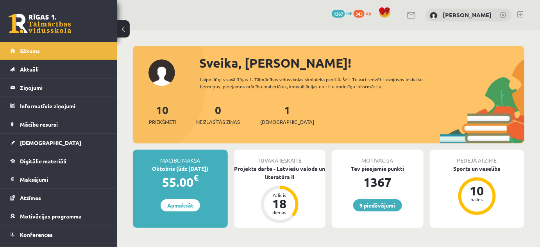
click at [520, 13] on link at bounding box center [521, 14] width 6 height 6
